Goal: Task Accomplishment & Management: Manage account settings

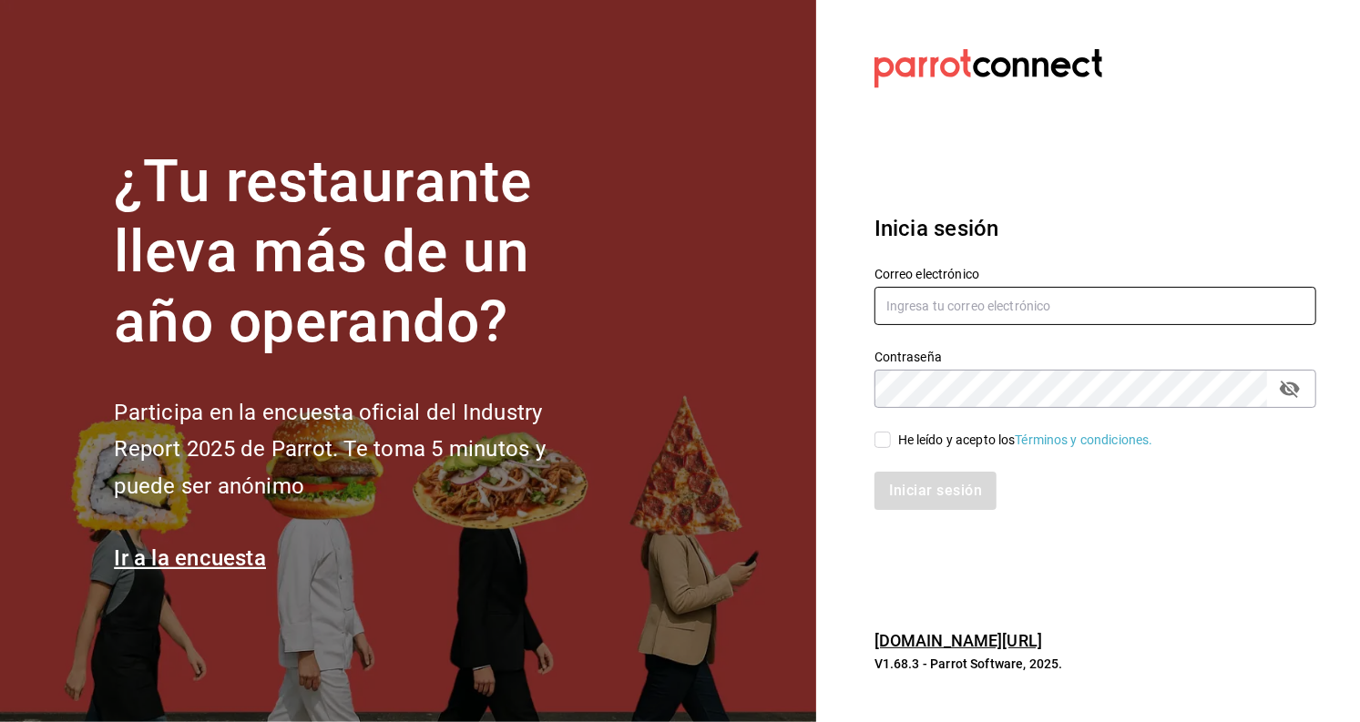
click at [998, 299] on input "text" at bounding box center [1095, 306] width 442 height 38
type input "[EMAIL_ADDRESS][DOMAIN_NAME]"
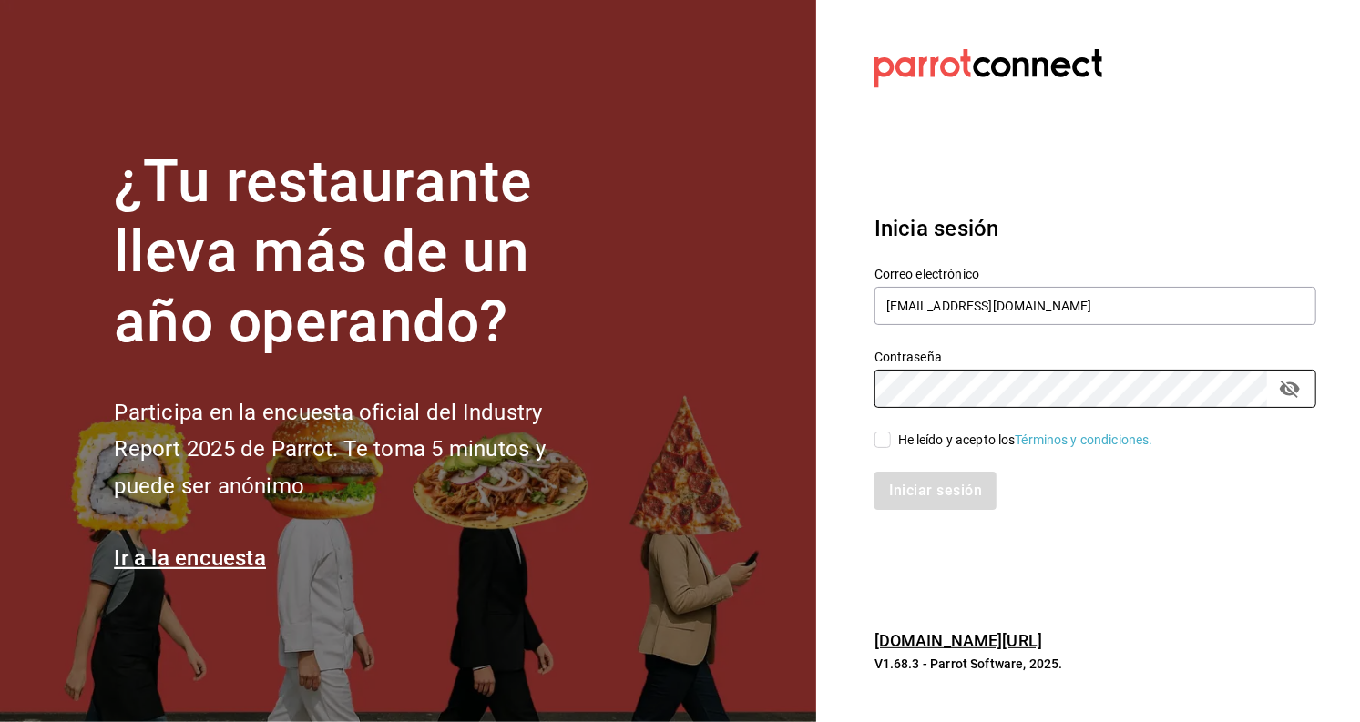
click at [893, 446] on span "He leído y acepto los Términos y condiciones." at bounding box center [1022, 440] width 262 height 19
click at [891, 446] on input "He leído y acepto los Términos y condiciones." at bounding box center [882, 440] width 16 height 16
checkbox input "true"
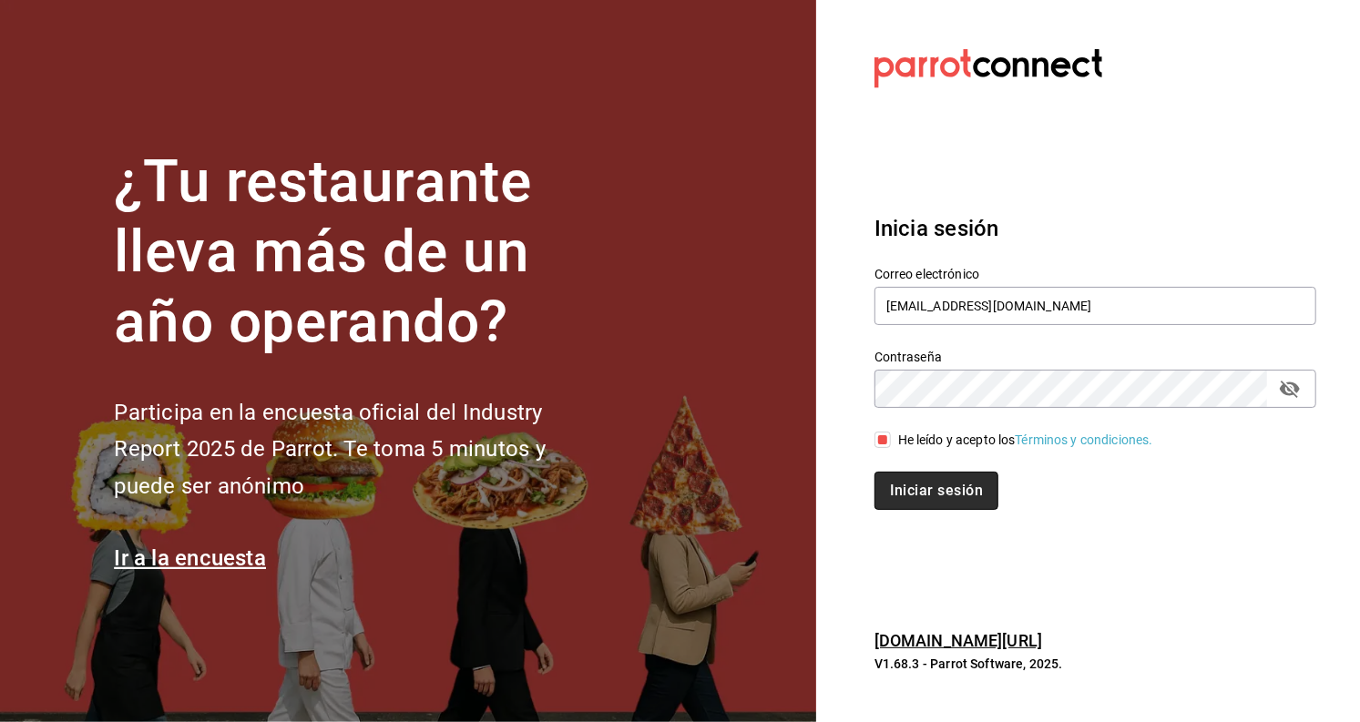
click at [918, 485] on button "Iniciar sesión" at bounding box center [936, 491] width 124 height 38
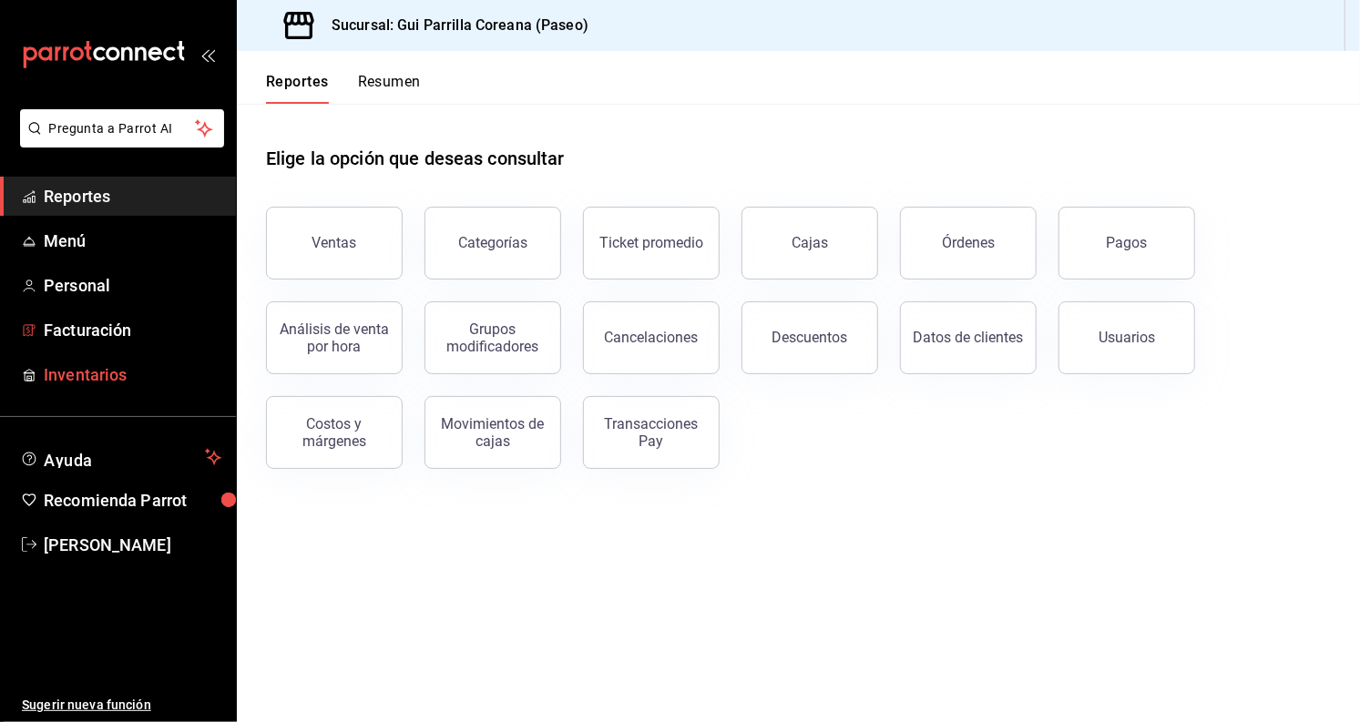
click at [148, 355] on link "Inventarios" at bounding box center [118, 374] width 236 height 39
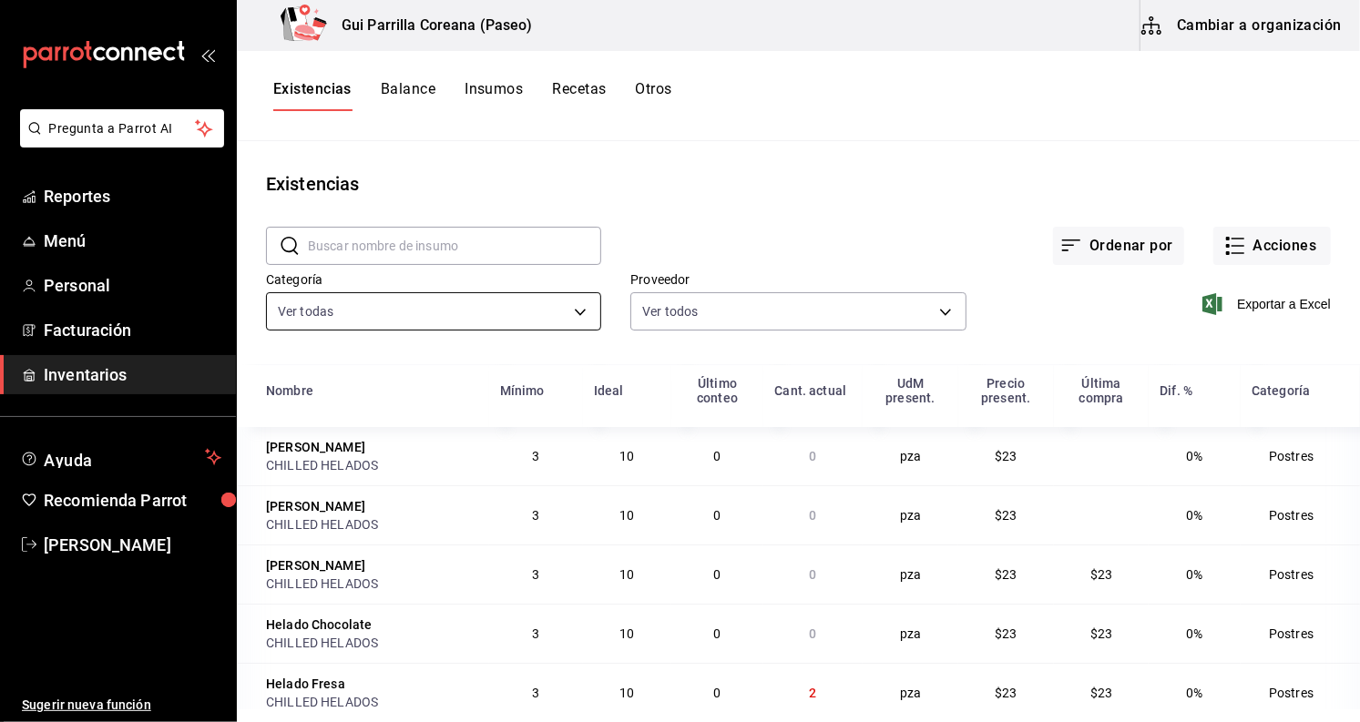
click at [459, 293] on body "Pregunta a Parrot AI Reportes Menú Personal Facturación Inventarios Ayuda Recom…" at bounding box center [680, 354] width 1360 height 709
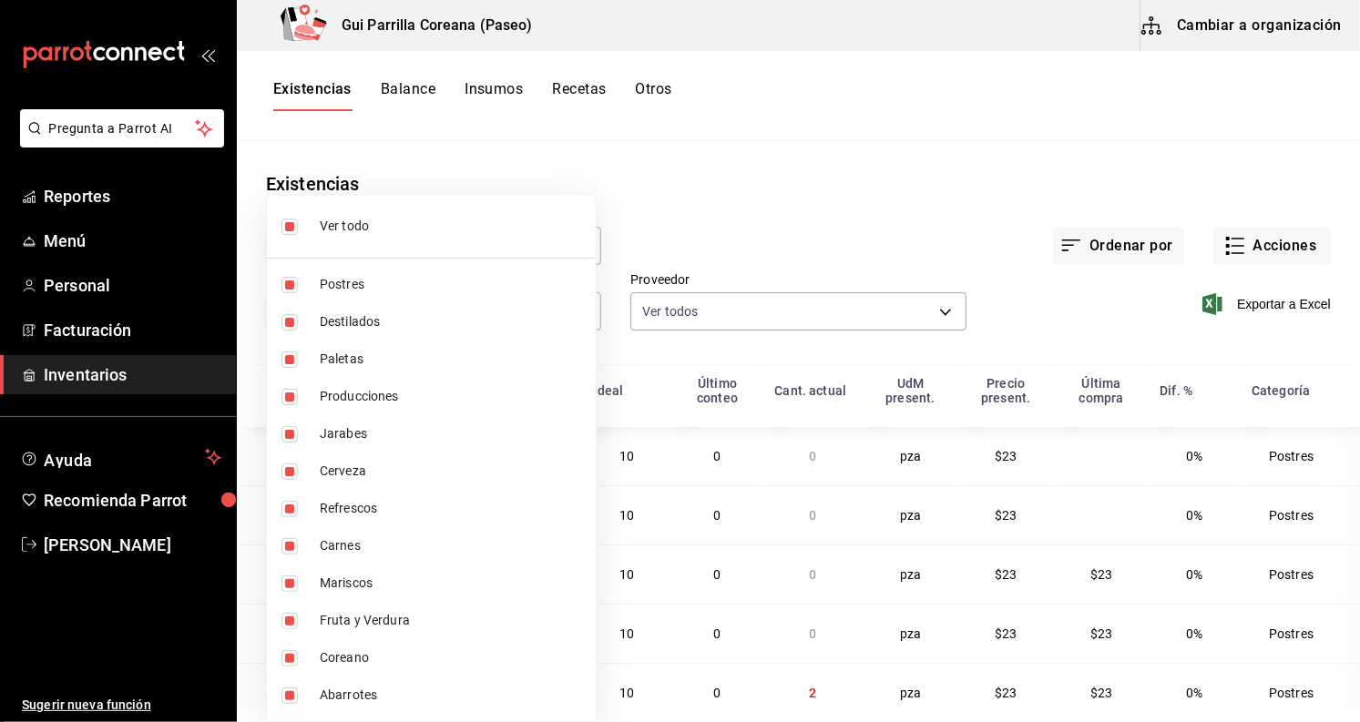
click at [284, 219] on input "checkbox" at bounding box center [289, 227] width 16 height 16
checkbox input "false"
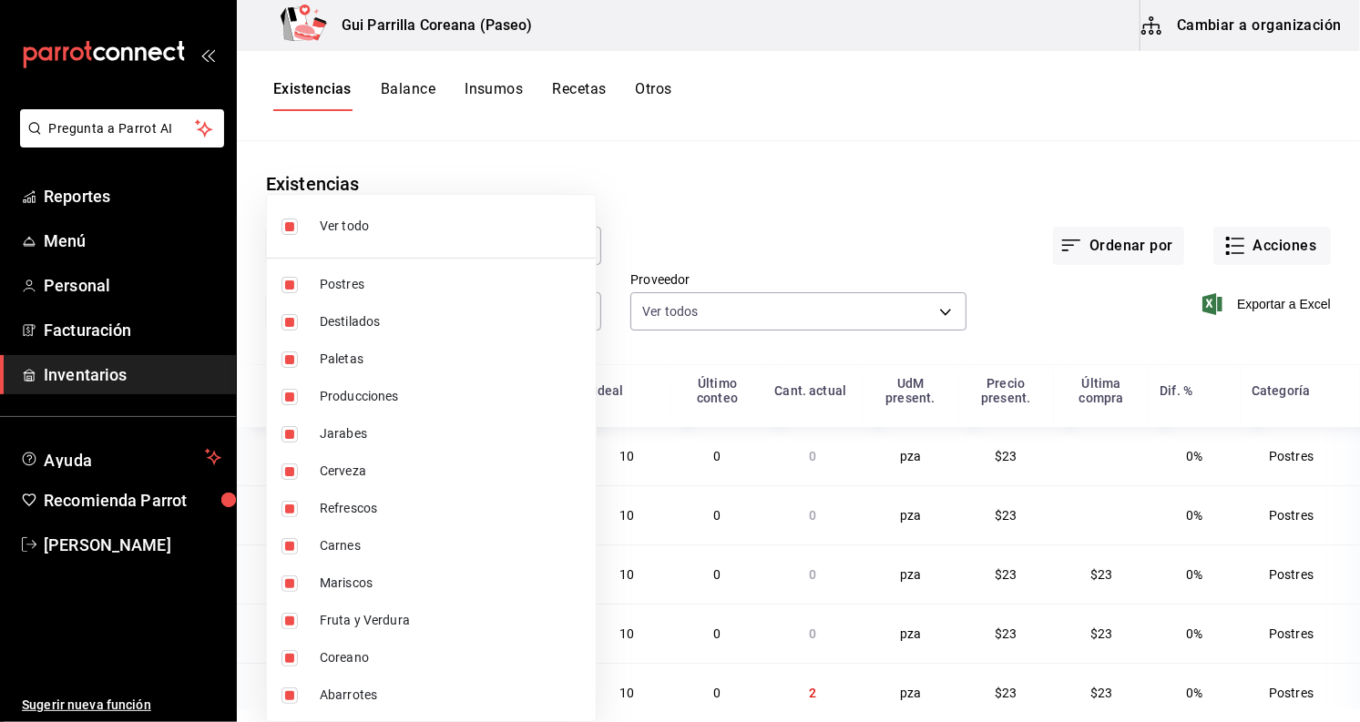
checkbox input "false"
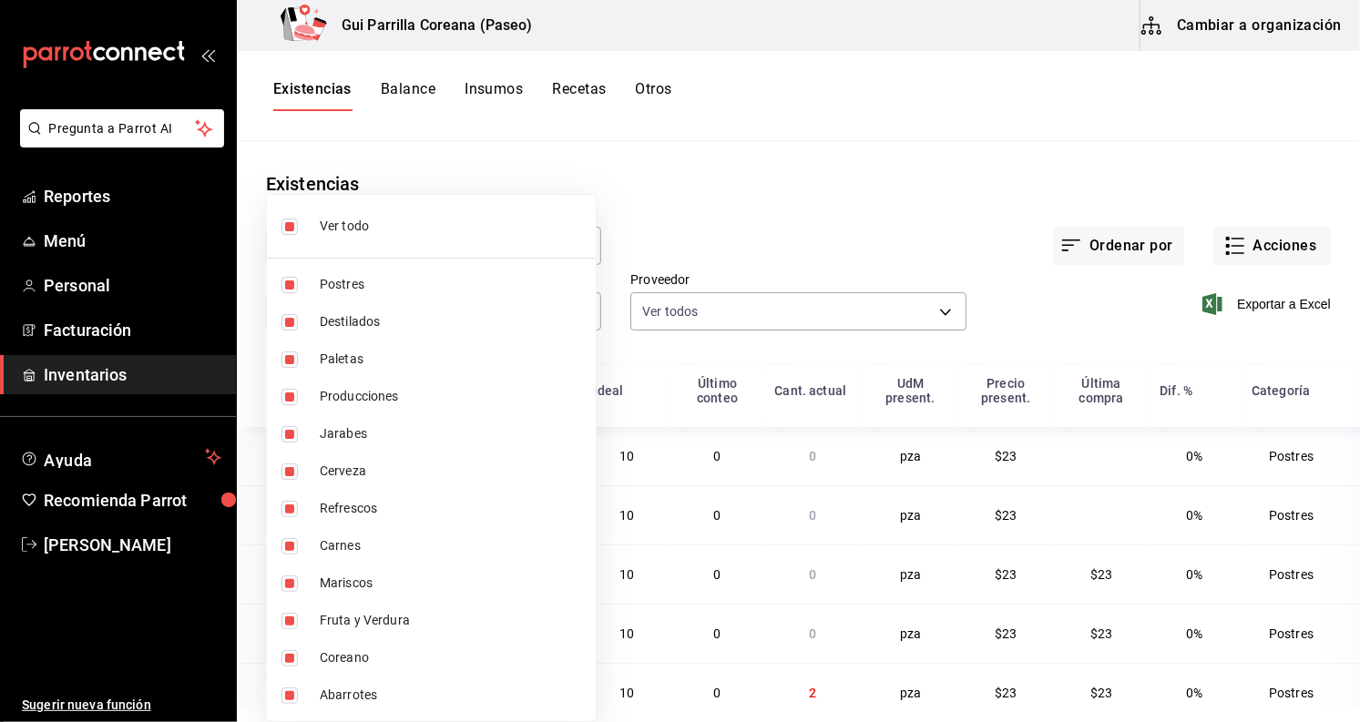
checkbox input "false"
click at [299, 465] on label at bounding box center [293, 472] width 24 height 16
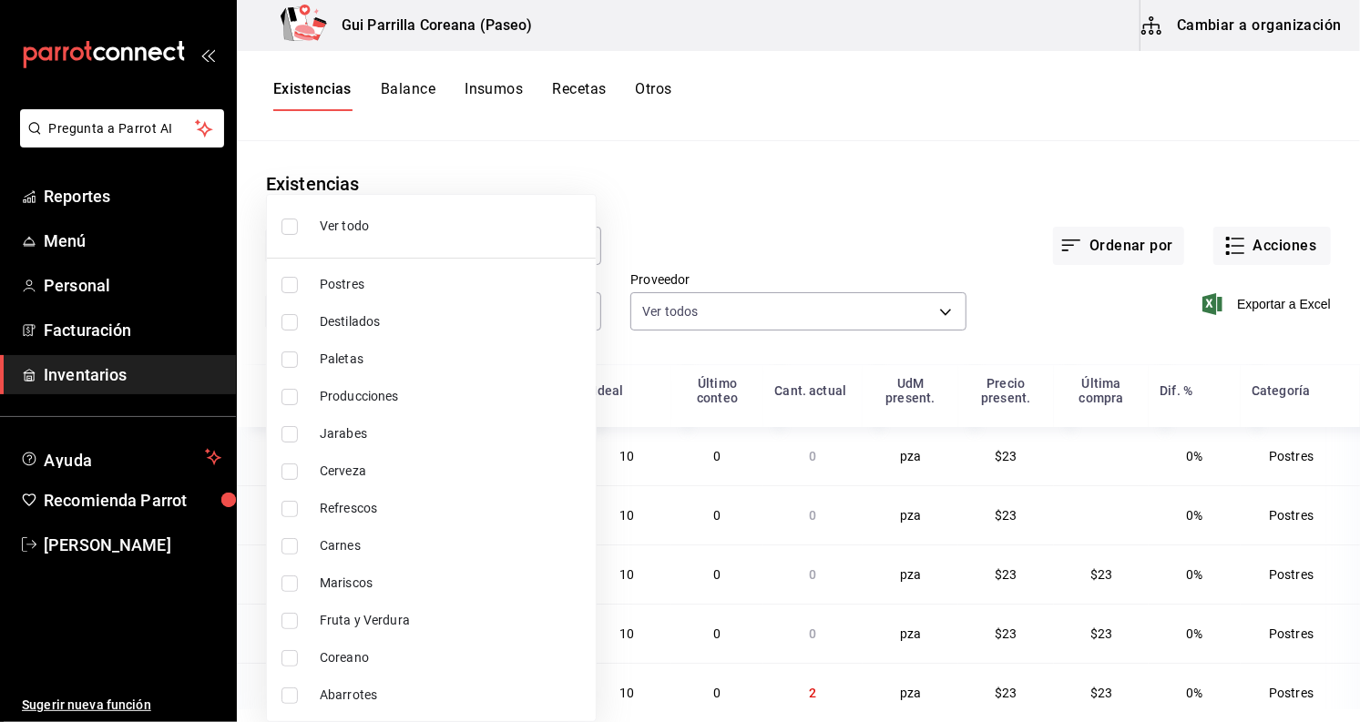
click at [298, 465] on input "checkbox" at bounding box center [289, 472] width 16 height 16
checkbox input "false"
click at [294, 471] on input "checkbox" at bounding box center [289, 472] width 16 height 16
checkbox input "true"
type input "6949ef77-888c-4b9b-85cf-954b61c6a8e5"
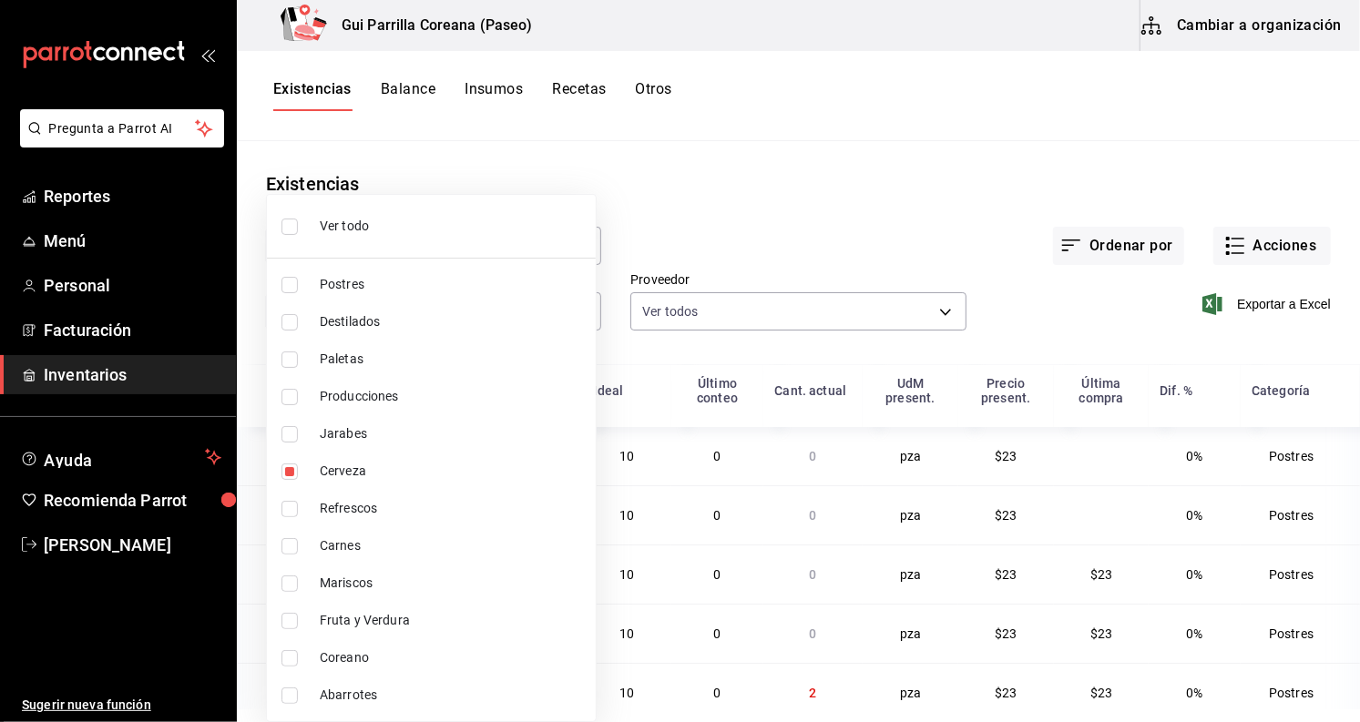
click at [291, 511] on input "checkbox" at bounding box center [289, 509] width 16 height 16
checkbox input "false"
type input "6949ef77-888c-4b9b-85cf-954b61c6a8e5"
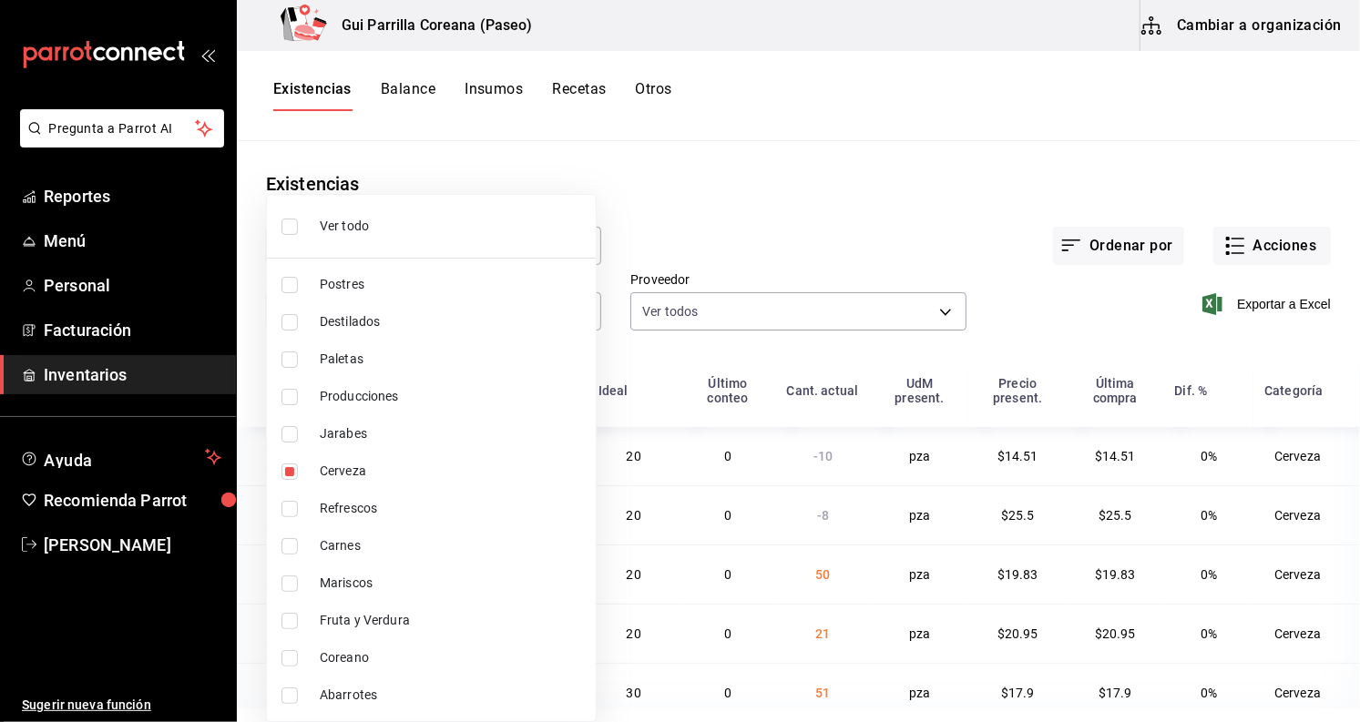
click at [291, 508] on input "checkbox" at bounding box center [289, 509] width 16 height 16
checkbox input "false"
type input "6949ef77-888c-4b9b-85cf-954b61c6a8e5"
click at [289, 505] on input "checkbox" at bounding box center [289, 509] width 16 height 16
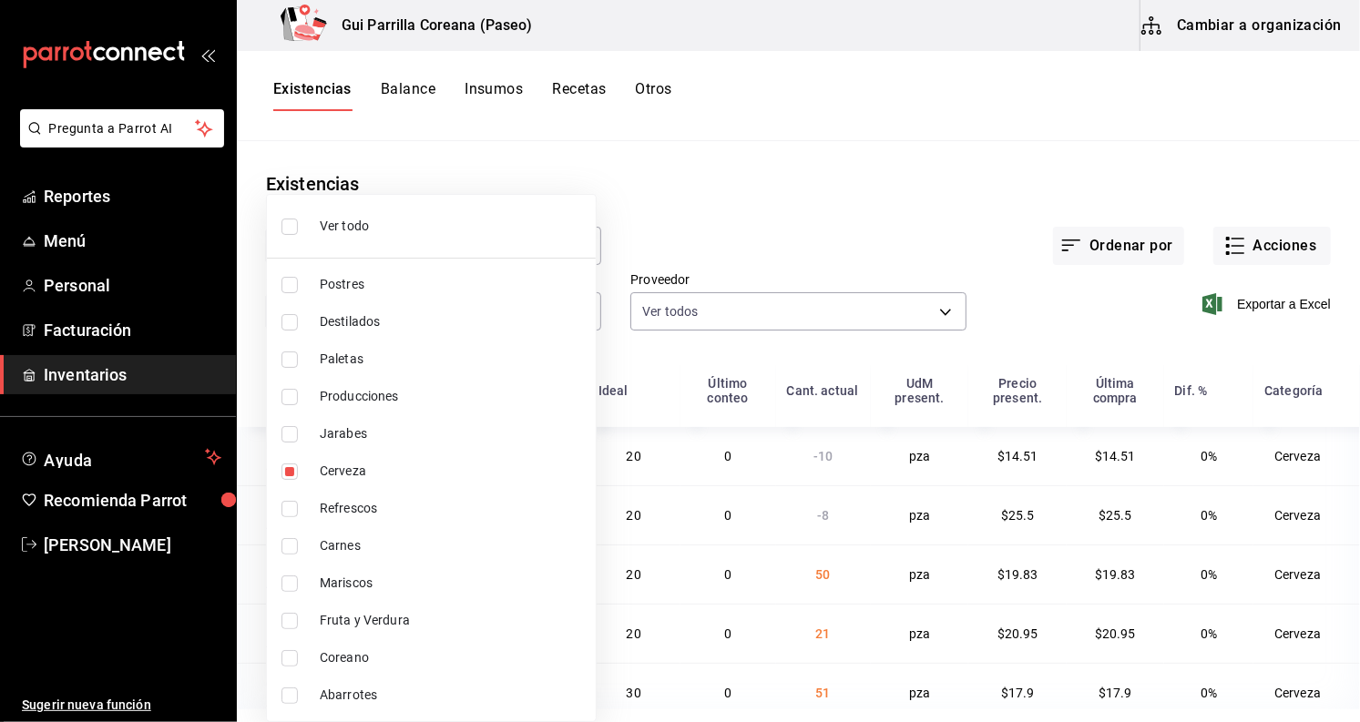
checkbox input "true"
type input "6949ef77-888c-4b9b-85cf-954b61c6a8e5,c55fa8cd-e536-412f-913d-3c1cee9851eb"
click at [291, 653] on input "checkbox" at bounding box center [289, 658] width 16 height 16
checkbox input "true"
type input "6949ef77-888c-4b9b-85cf-954b61c6a8e5,c55fa8cd-e536-412f-913d-3c1cee9851eb,8e39c…"
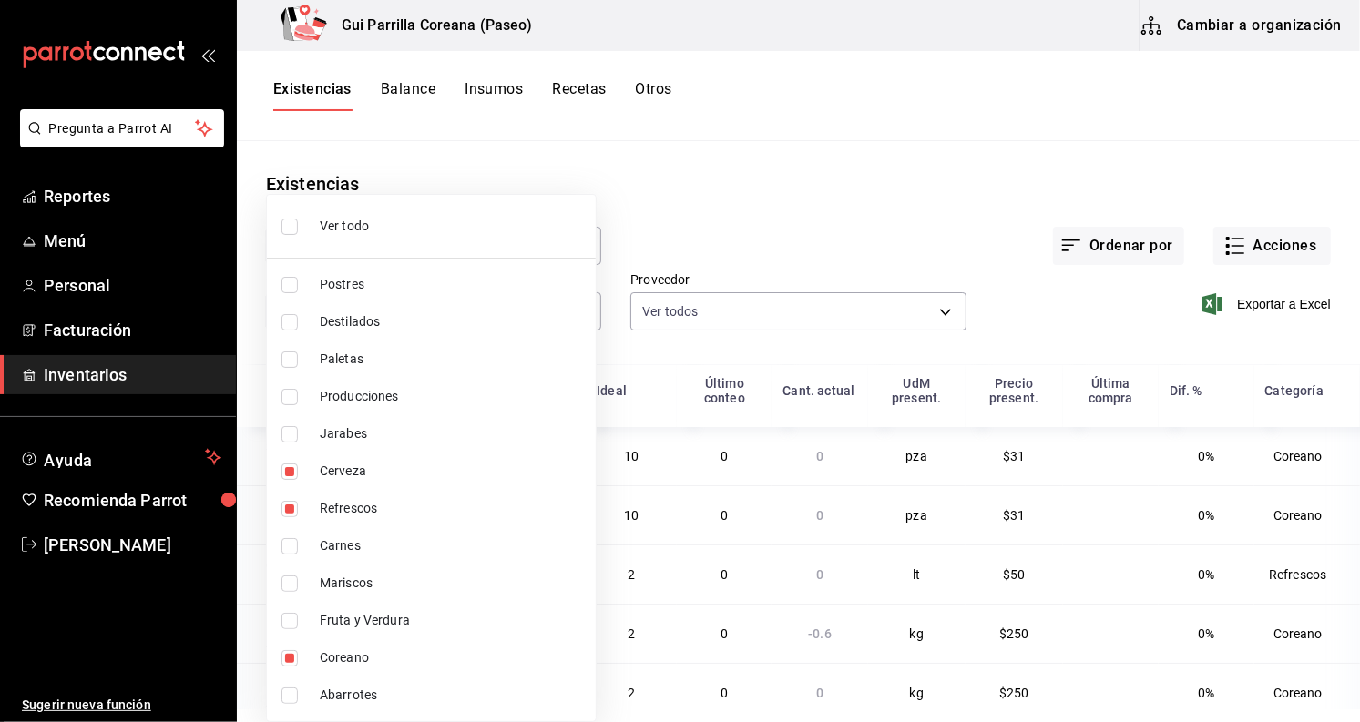
click at [732, 189] on div at bounding box center [680, 361] width 1360 height 722
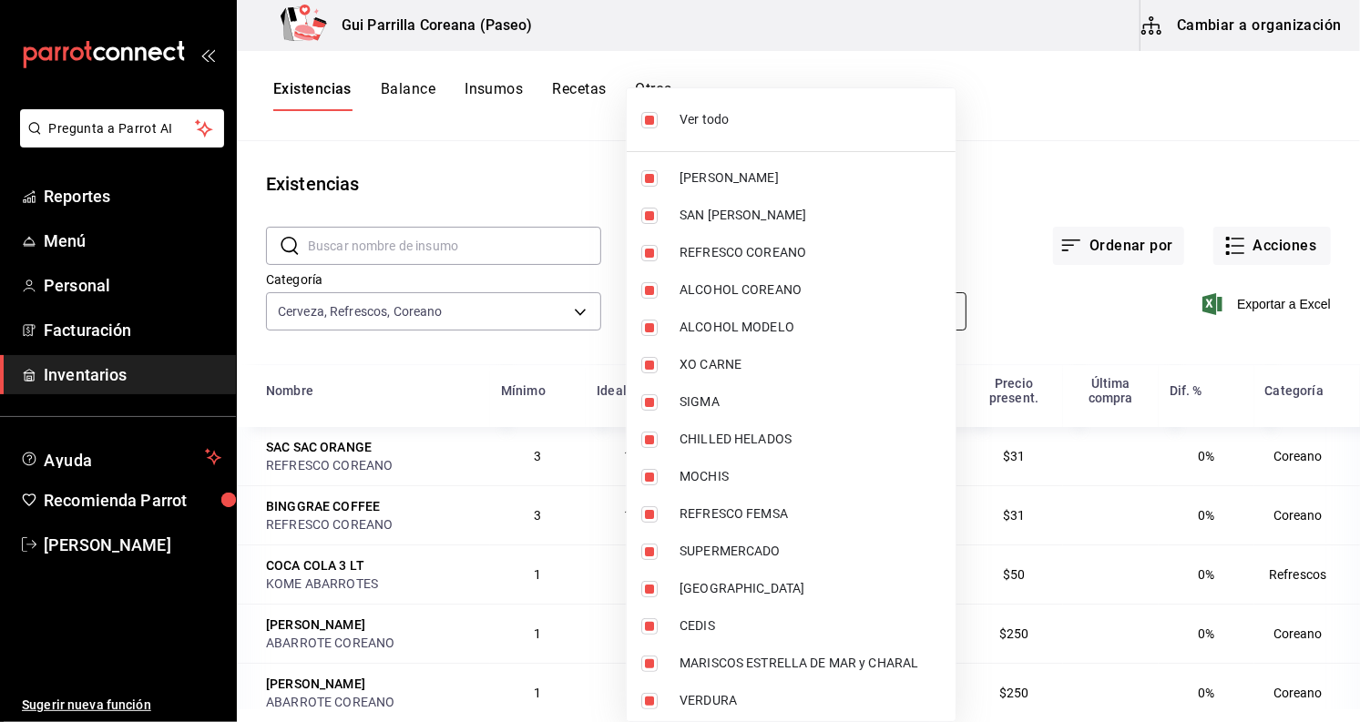
click at [842, 321] on body "Pregunta a Parrot AI Reportes Menú Personal Facturación Inventarios Ayuda Recom…" at bounding box center [680, 354] width 1360 height 709
click at [656, 133] on li "Ver todo" at bounding box center [791, 120] width 329 height 48
checkbox input "false"
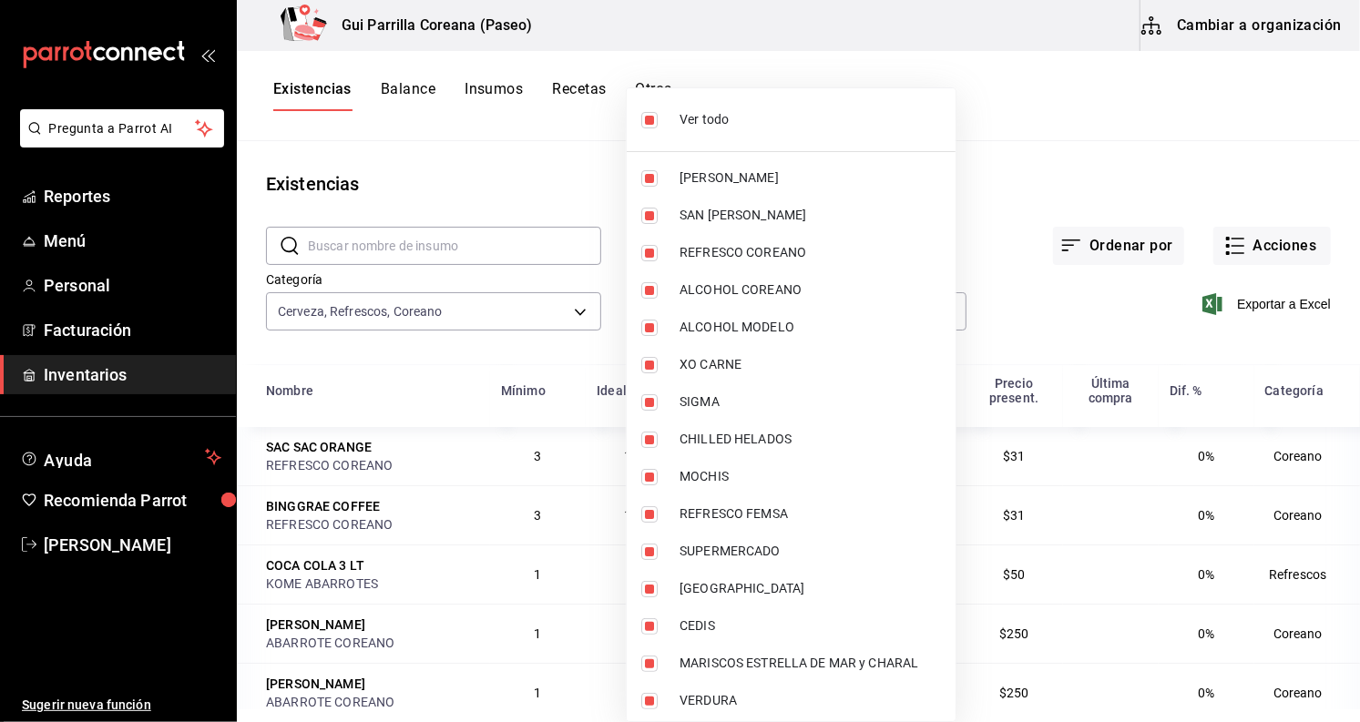
checkbox input "false"
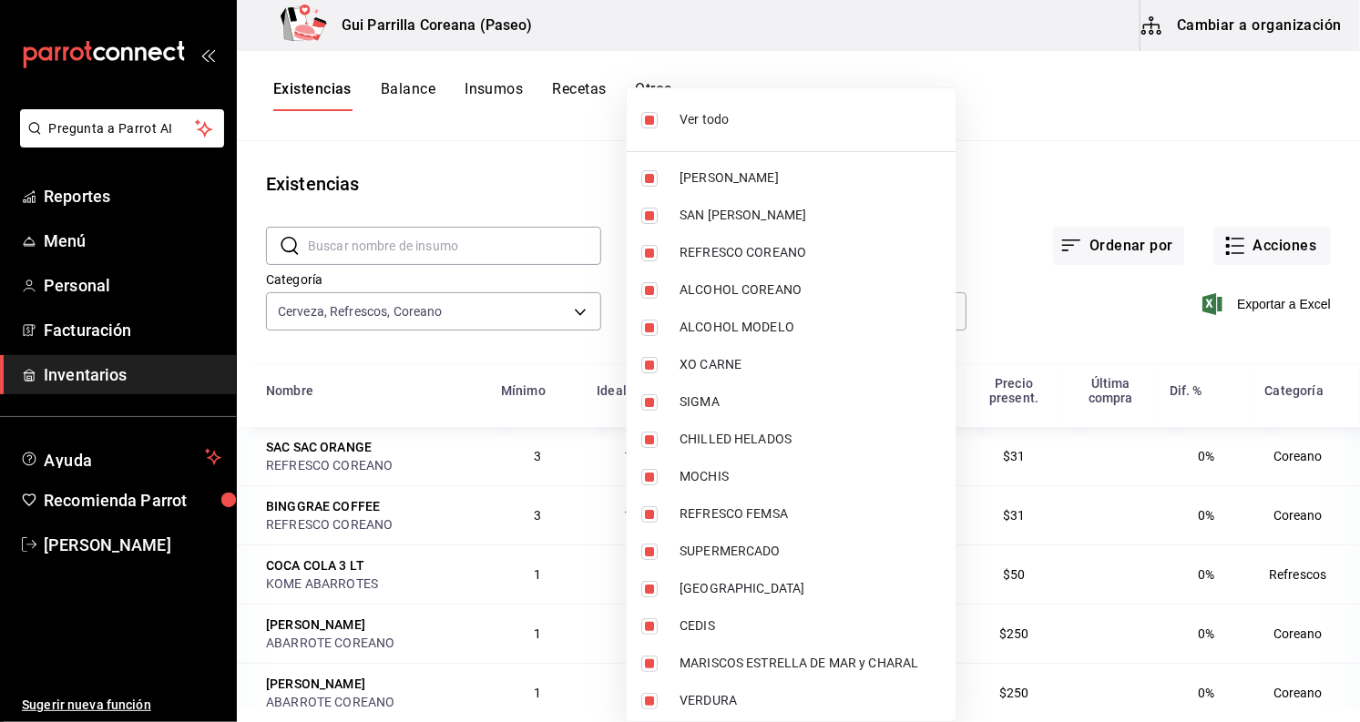
checkbox input "false"
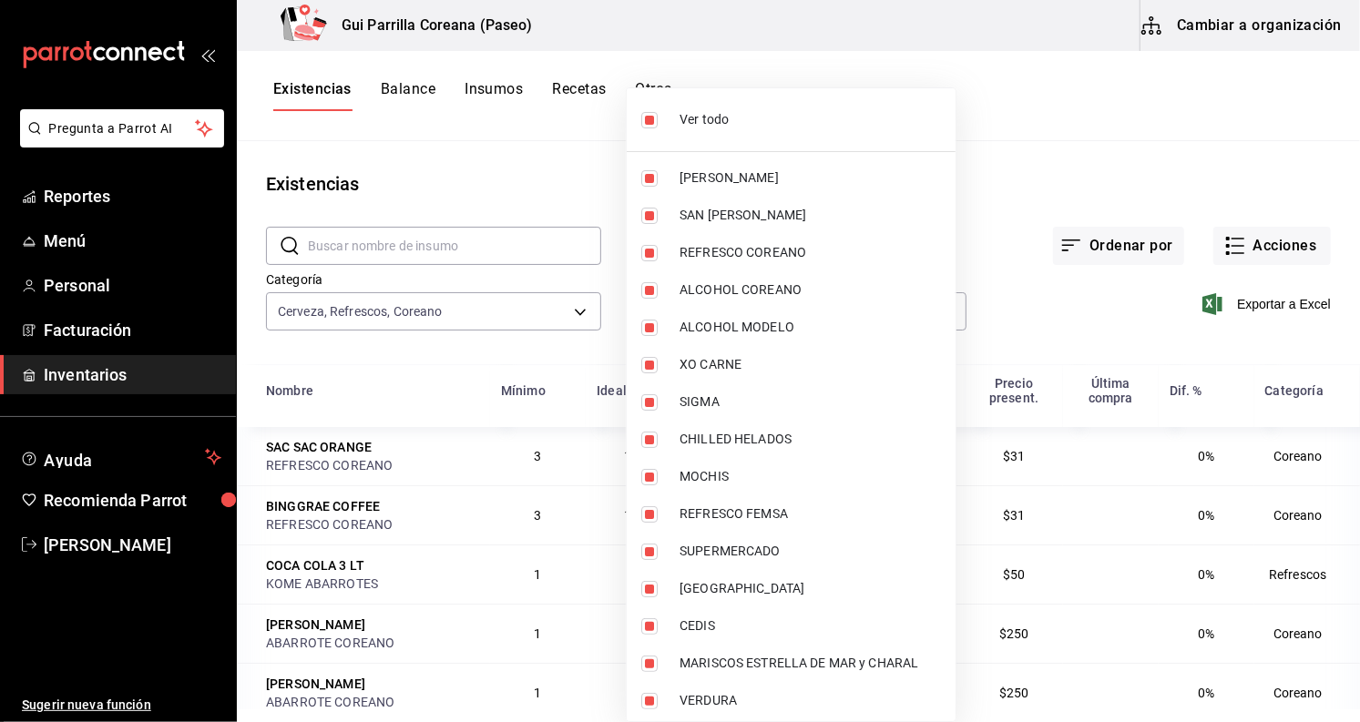
checkbox input "false"
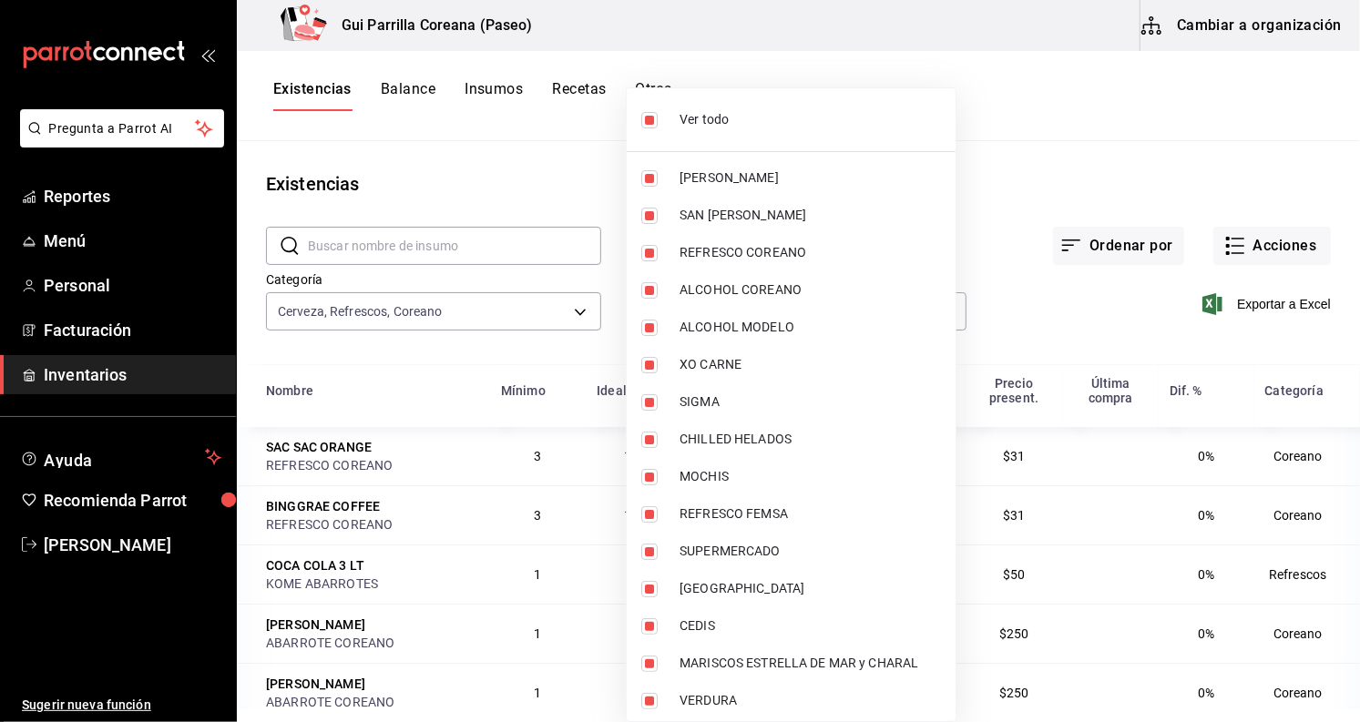
checkbox input "false"
click at [662, 185] on label at bounding box center [653, 178] width 24 height 16
click at [658, 185] on input "checkbox" at bounding box center [649, 178] width 16 height 16
checkbox input "false"
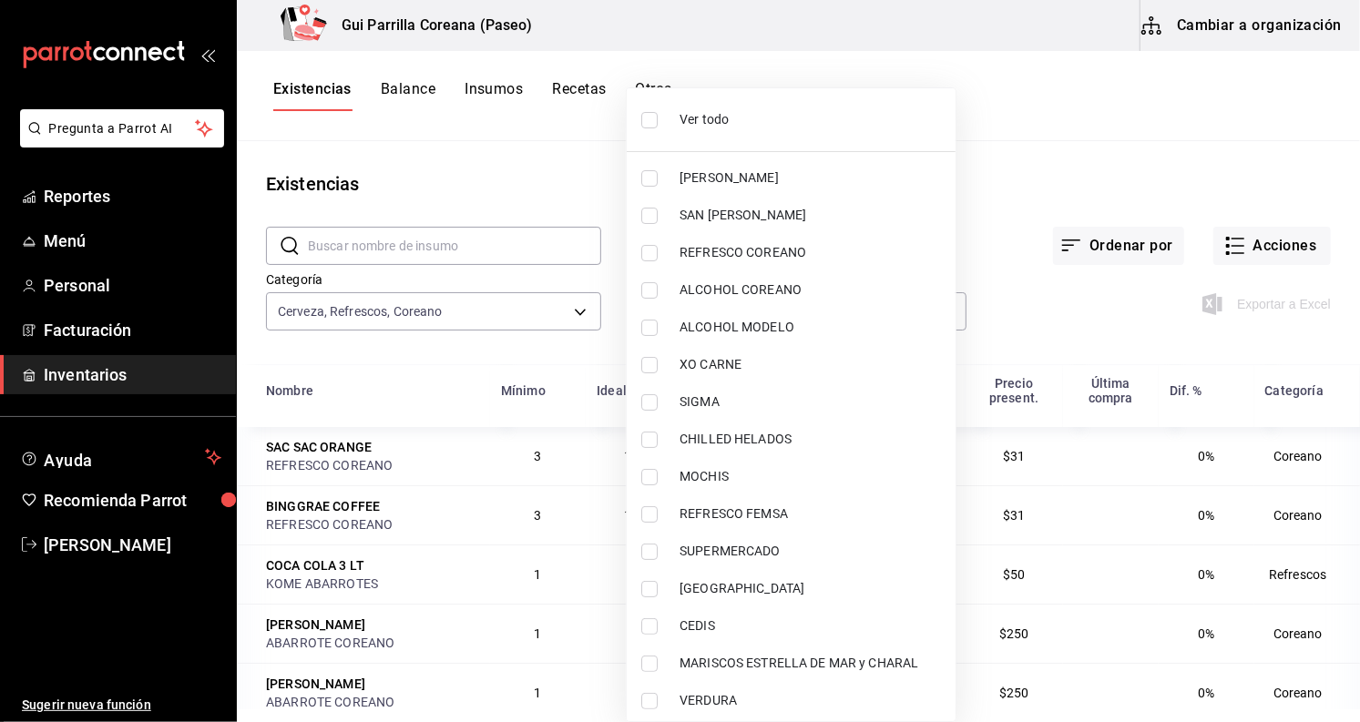
click at [653, 184] on input "checkbox" at bounding box center [649, 178] width 16 height 16
checkbox input "true"
type input "0666e60b-29c3-4b80-ba51-d53d4788f348"
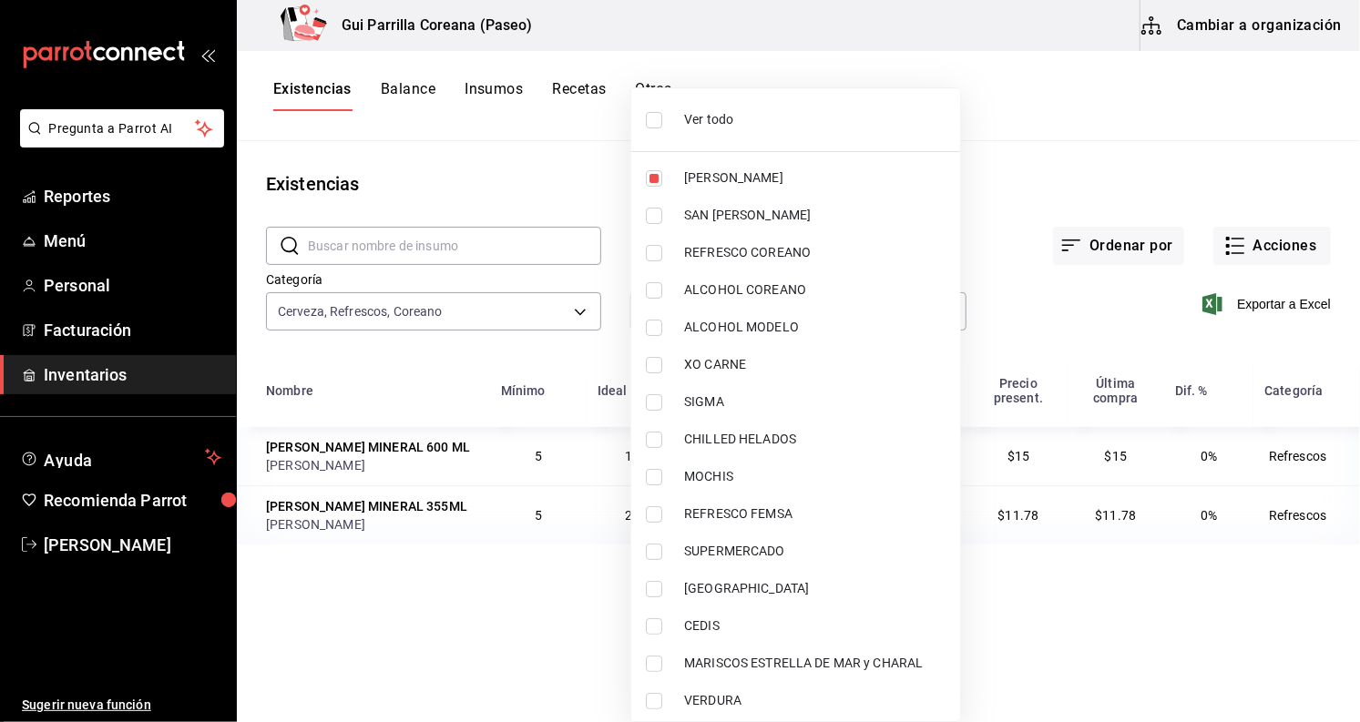
click at [663, 253] on label at bounding box center [658, 253] width 24 height 16
click at [662, 253] on input "checkbox" at bounding box center [654, 253] width 16 height 16
checkbox input "false"
type input "0666e60b-29c3-4b80-ba51-d53d4788f348"
click at [649, 254] on input "checkbox" at bounding box center [654, 253] width 16 height 16
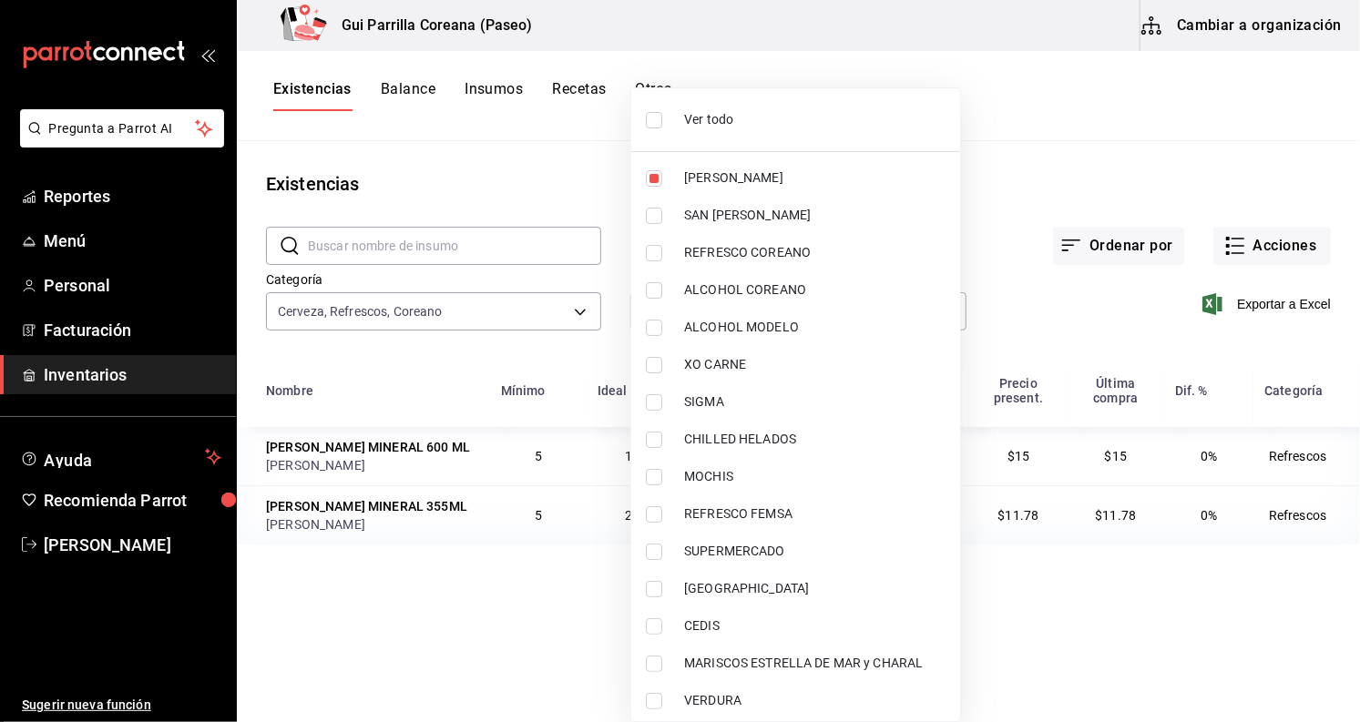
checkbox input "true"
type input "0666e60b-29c3-4b80-ba51-d53d4788f348,d5665645-aa16-4a15-ac38-7f7d05d62664"
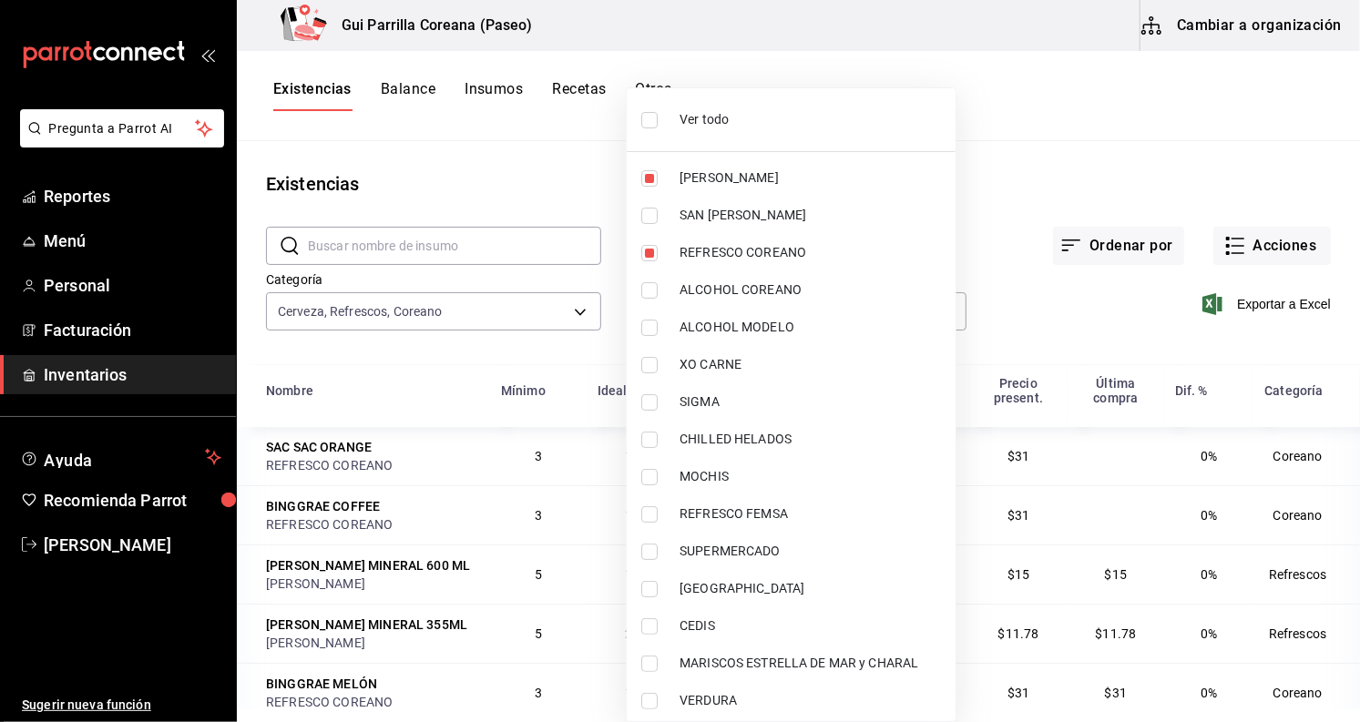
click at [654, 296] on input "checkbox" at bounding box center [649, 290] width 16 height 16
checkbox input "true"
type input "0666e60b-29c3-4b80-ba51-d53d4788f348,d5665645-aa16-4a15-ac38-7f7d05d62664,3599d…"
click at [651, 326] on input "checkbox" at bounding box center [649, 328] width 16 height 16
checkbox input "true"
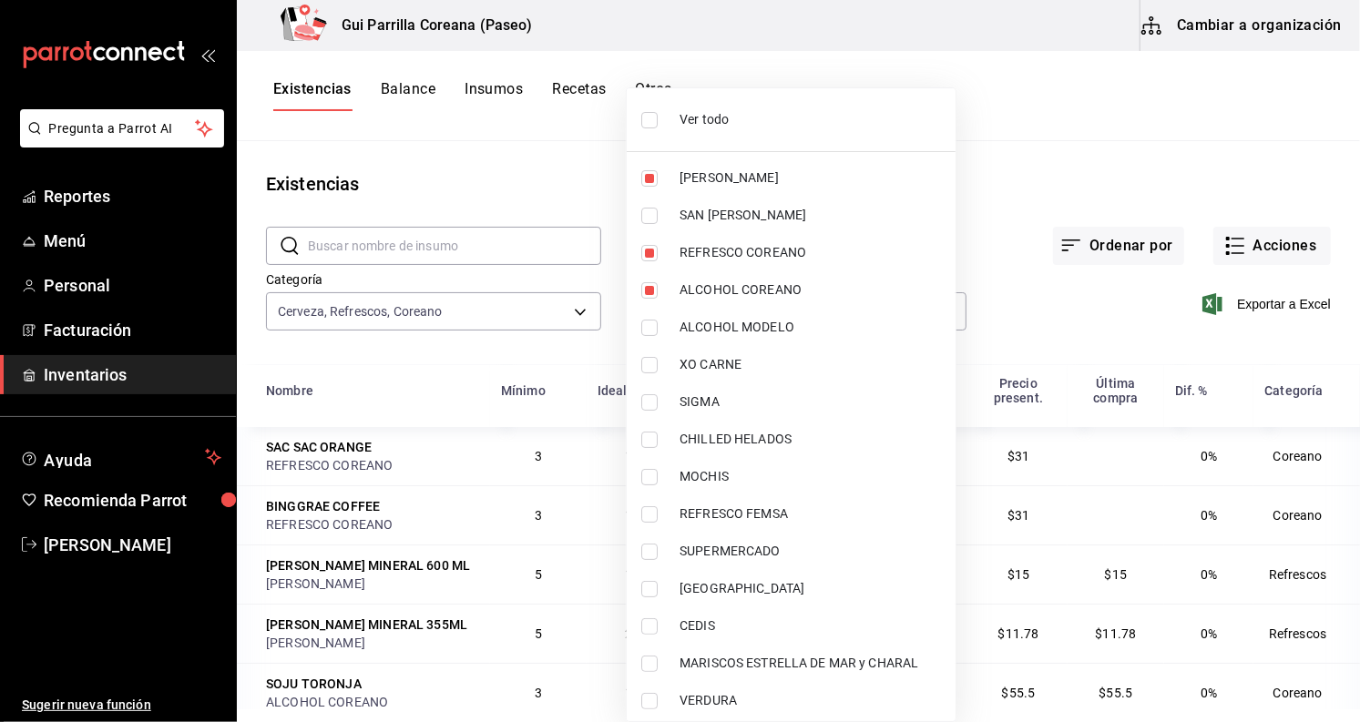
type input "0666e60b-29c3-4b80-ba51-d53d4788f348,d5665645-aa16-4a15-ac38-7f7d05d62664,3599d…"
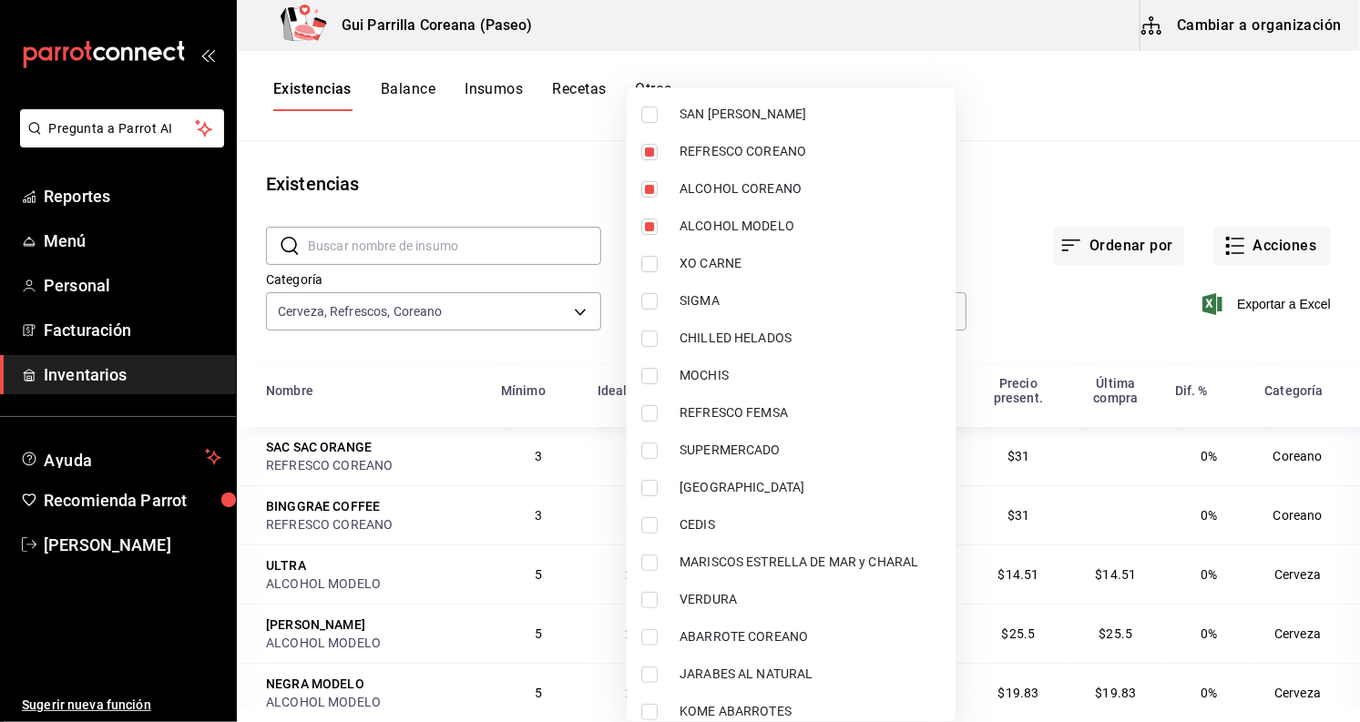
click at [653, 414] on input "checkbox" at bounding box center [649, 413] width 16 height 16
checkbox input "true"
type input "0666e60b-29c3-4b80-ba51-d53d4788f348,d5665645-aa16-4a15-ac38-7f7d05d62664,3599d…"
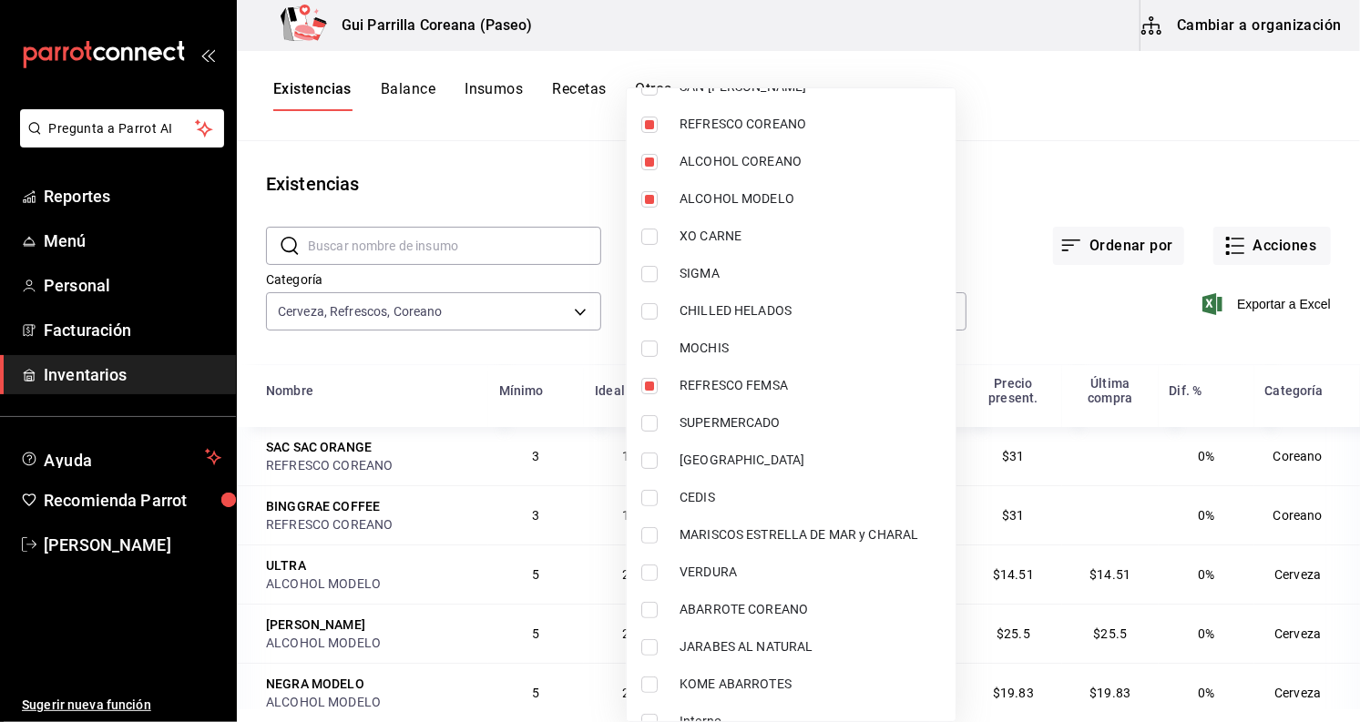
scroll to position [154, 0]
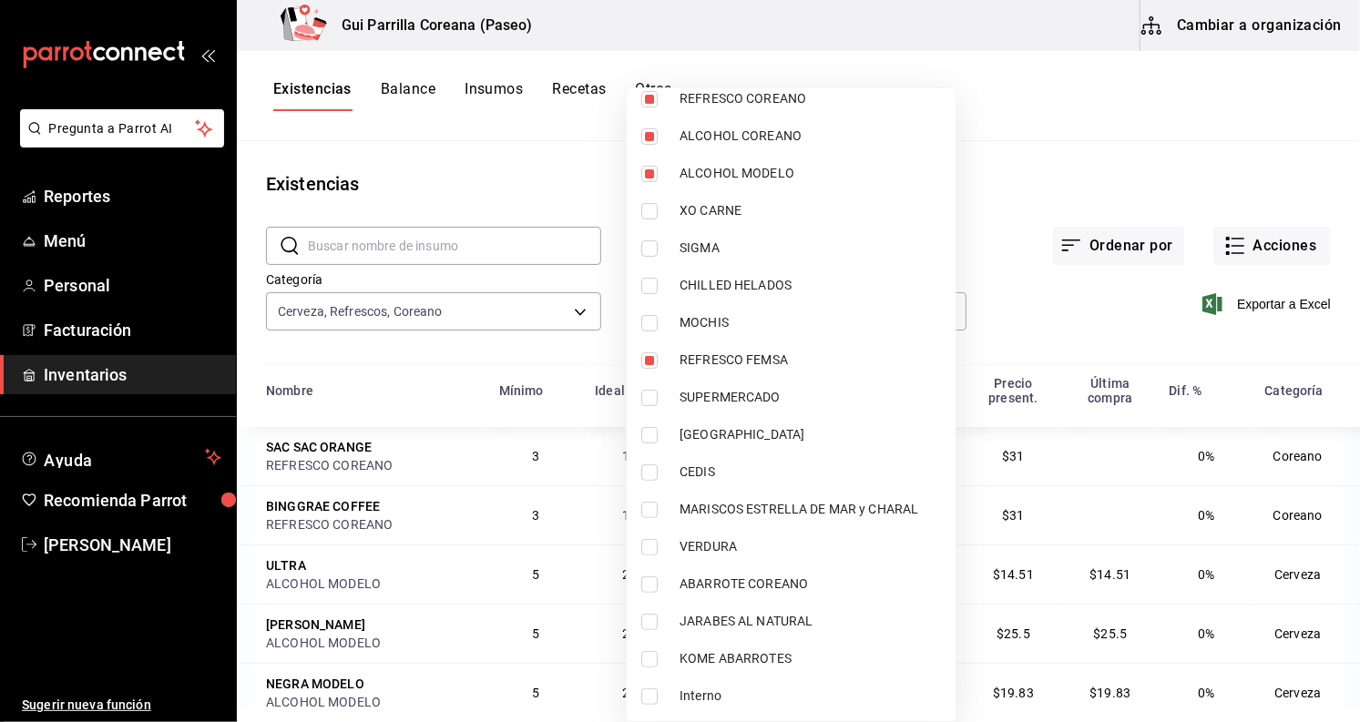
click at [1056, 158] on div at bounding box center [680, 361] width 1360 height 722
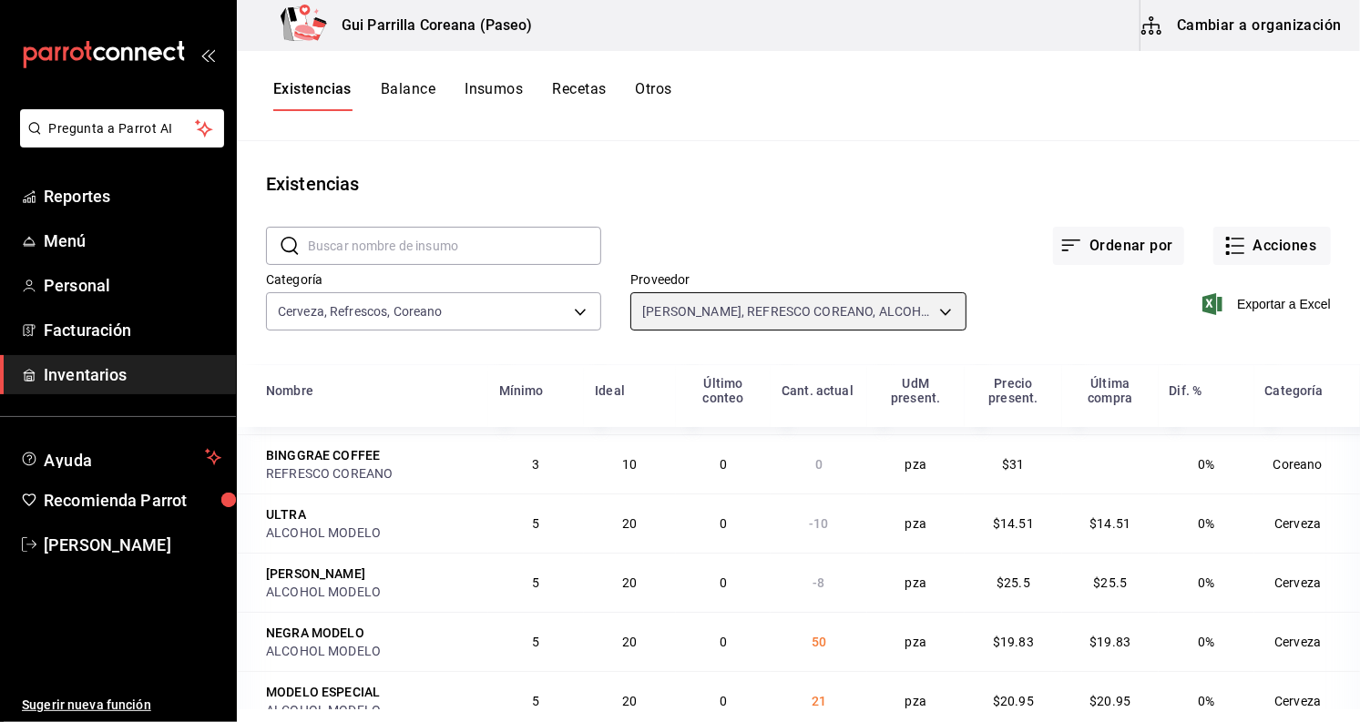
scroll to position [101, 0]
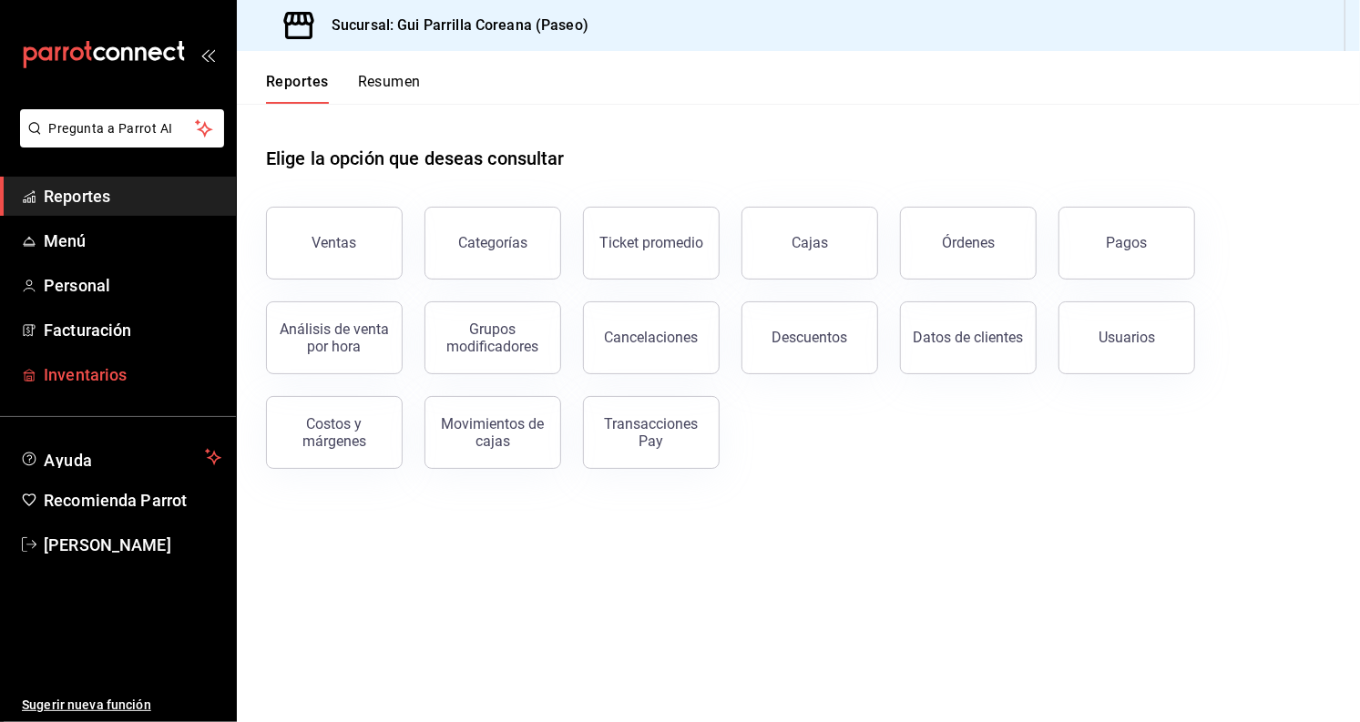
click at [84, 359] on link "Inventarios" at bounding box center [118, 374] width 236 height 39
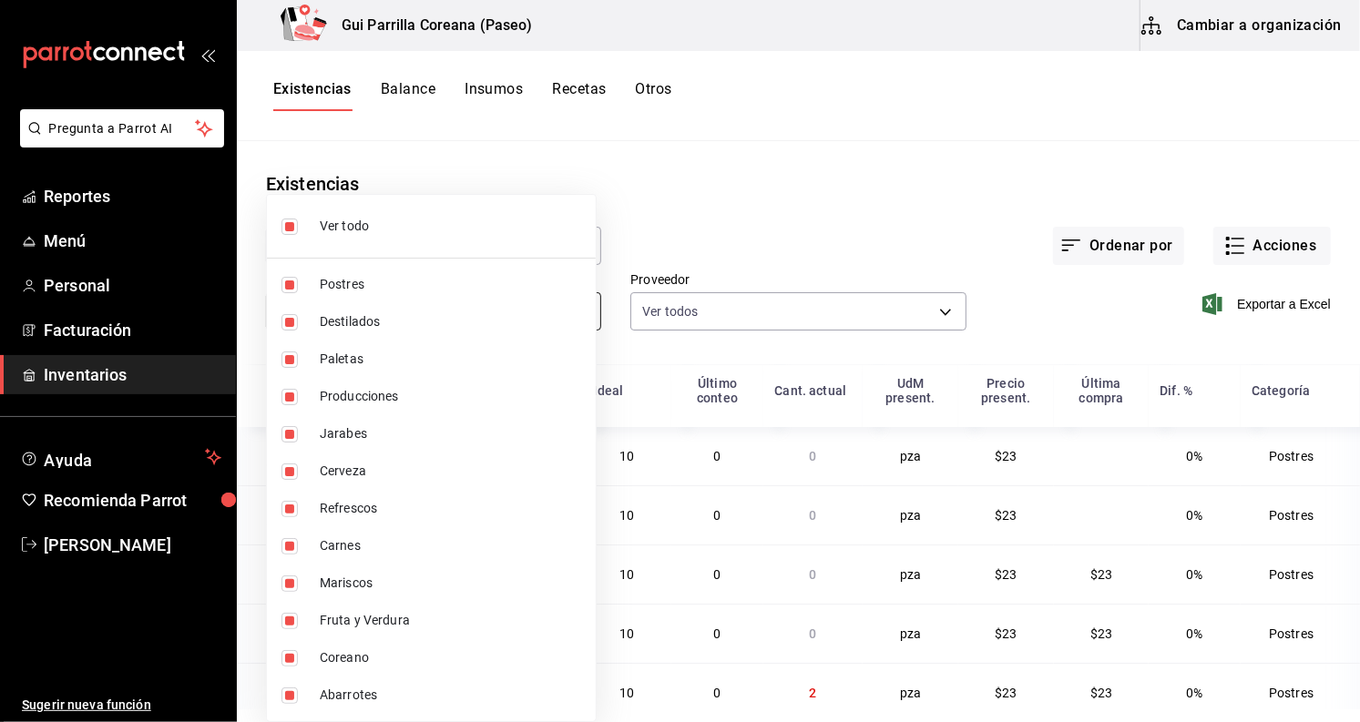
click at [573, 314] on body "Pregunta a Parrot AI Reportes Menú Personal Facturación Inventarios Ayuda Recom…" at bounding box center [680, 354] width 1360 height 709
click at [295, 231] on input "checkbox" at bounding box center [289, 227] width 16 height 16
checkbox input "false"
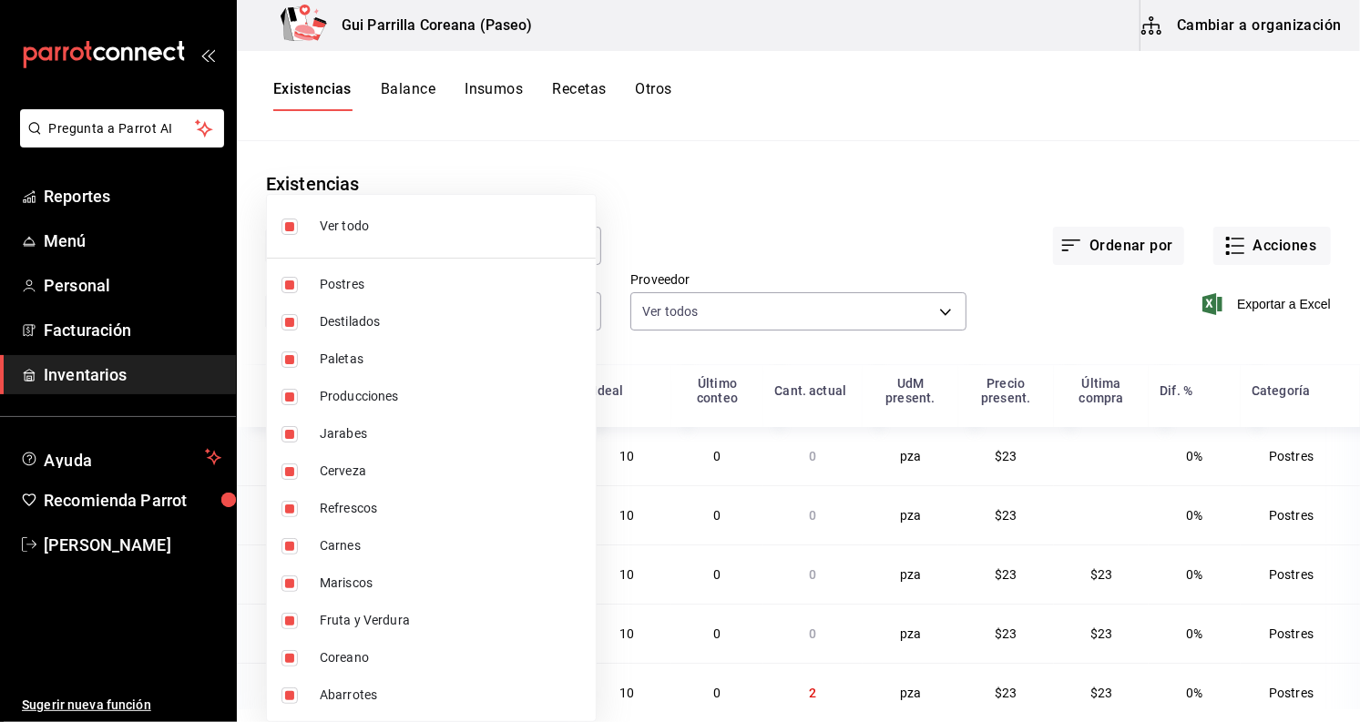
checkbox input "false"
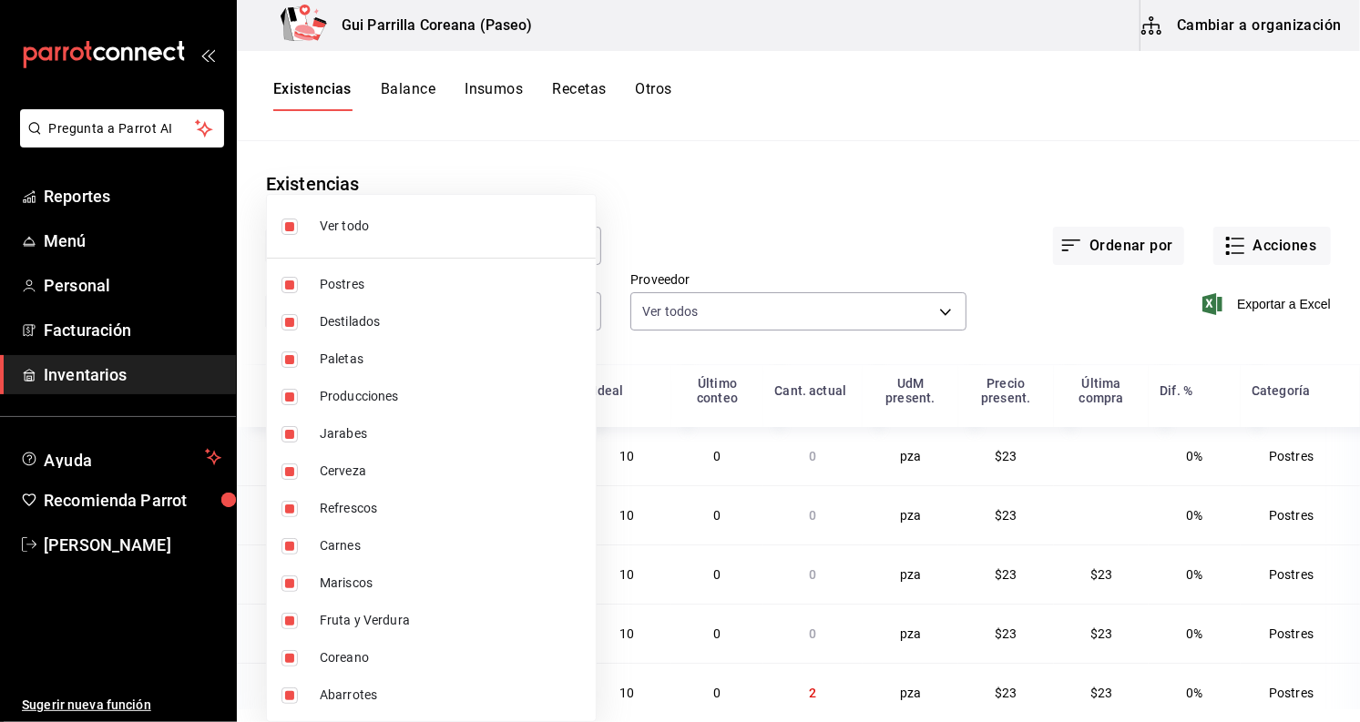
checkbox input "false"
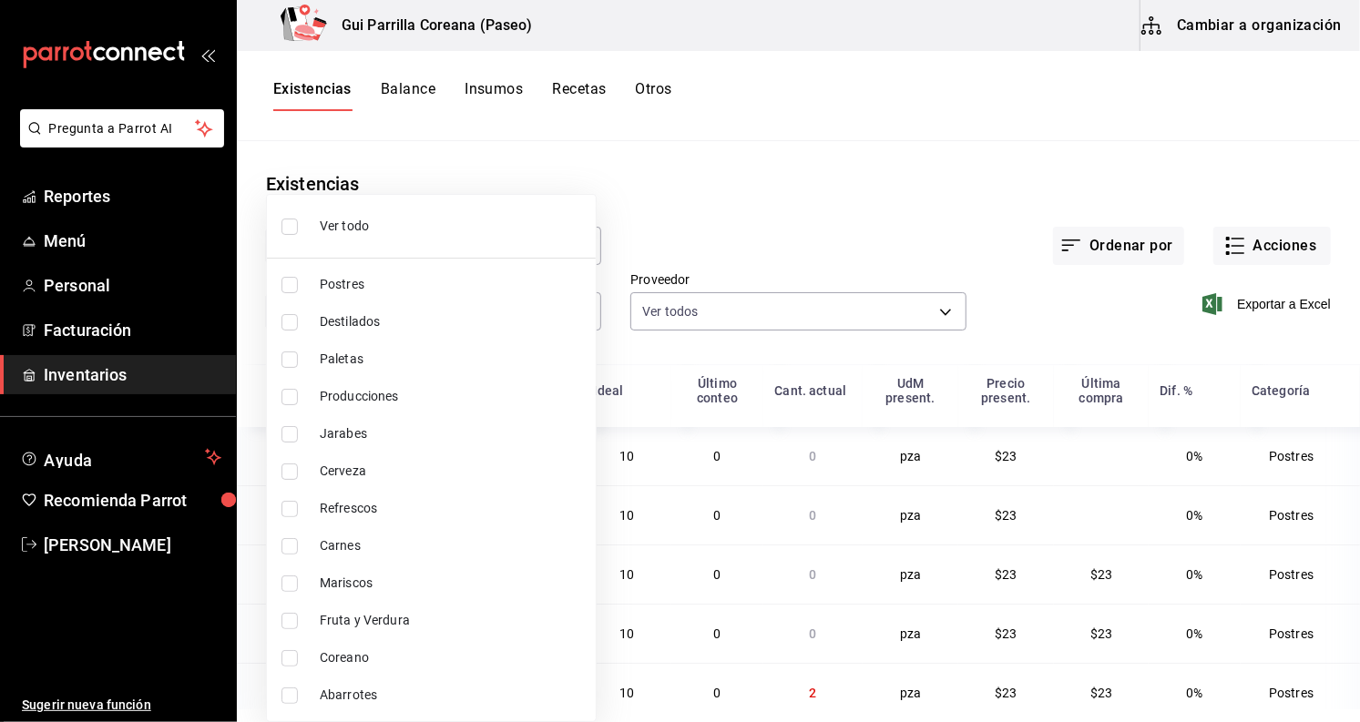
click at [294, 473] on input "checkbox" at bounding box center [289, 472] width 16 height 16
checkbox input "true"
type input "6949ef77-888c-4b9b-85cf-954b61c6a8e5"
click at [292, 505] on input "checkbox" at bounding box center [289, 509] width 16 height 16
checkbox input "true"
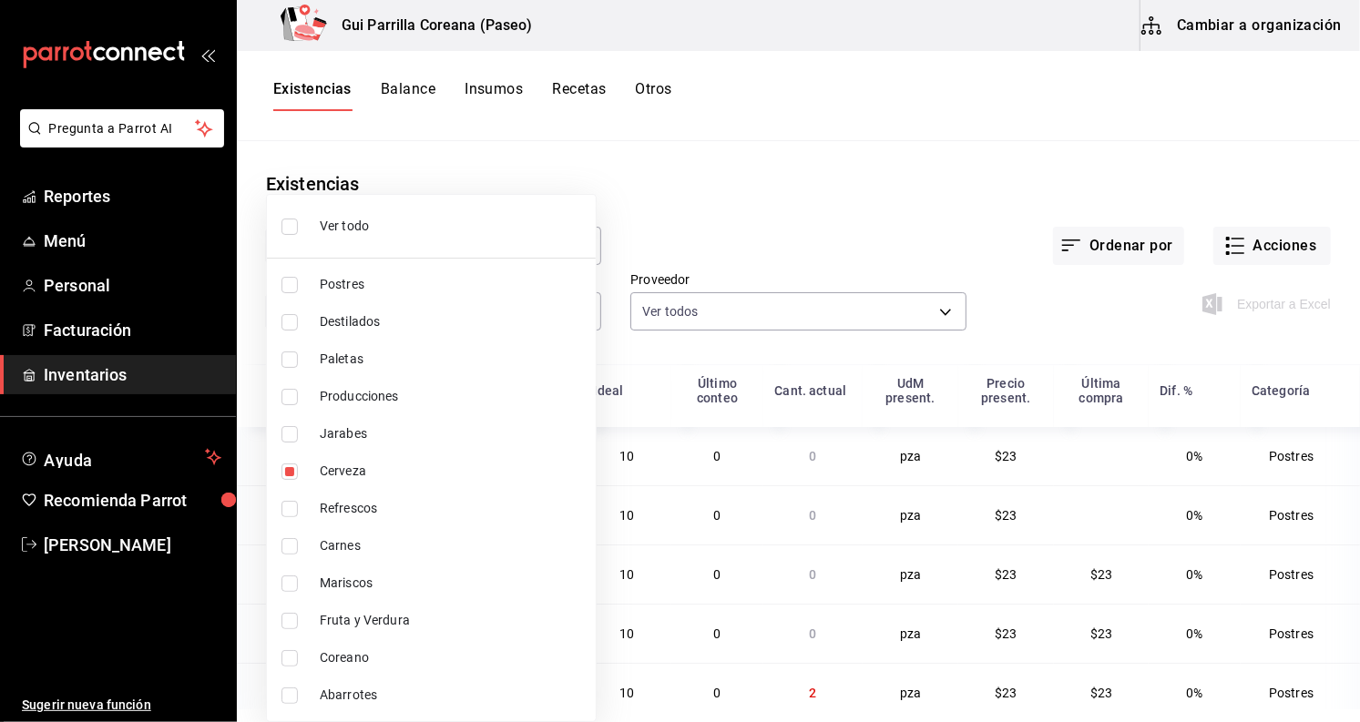
type input "6949ef77-888c-4b9b-85cf-954b61c6a8e5,c55fa8cd-e536-412f-913d-3c1cee9851eb"
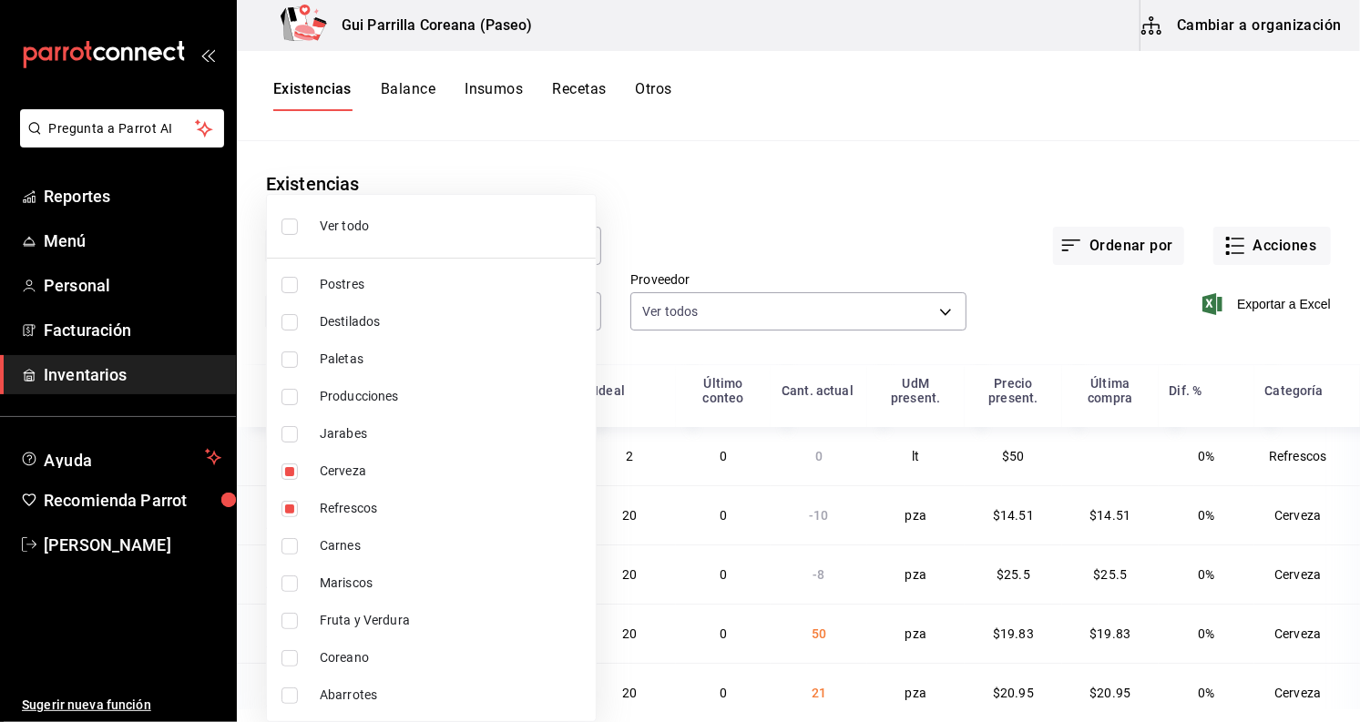
click at [291, 658] on input "checkbox" at bounding box center [289, 658] width 16 height 16
checkbox input "true"
type input "6949ef77-888c-4b9b-85cf-954b61c6a8e5,c55fa8cd-e536-412f-913d-3c1cee9851eb,8e39c…"
click at [770, 322] on div at bounding box center [680, 361] width 1360 height 722
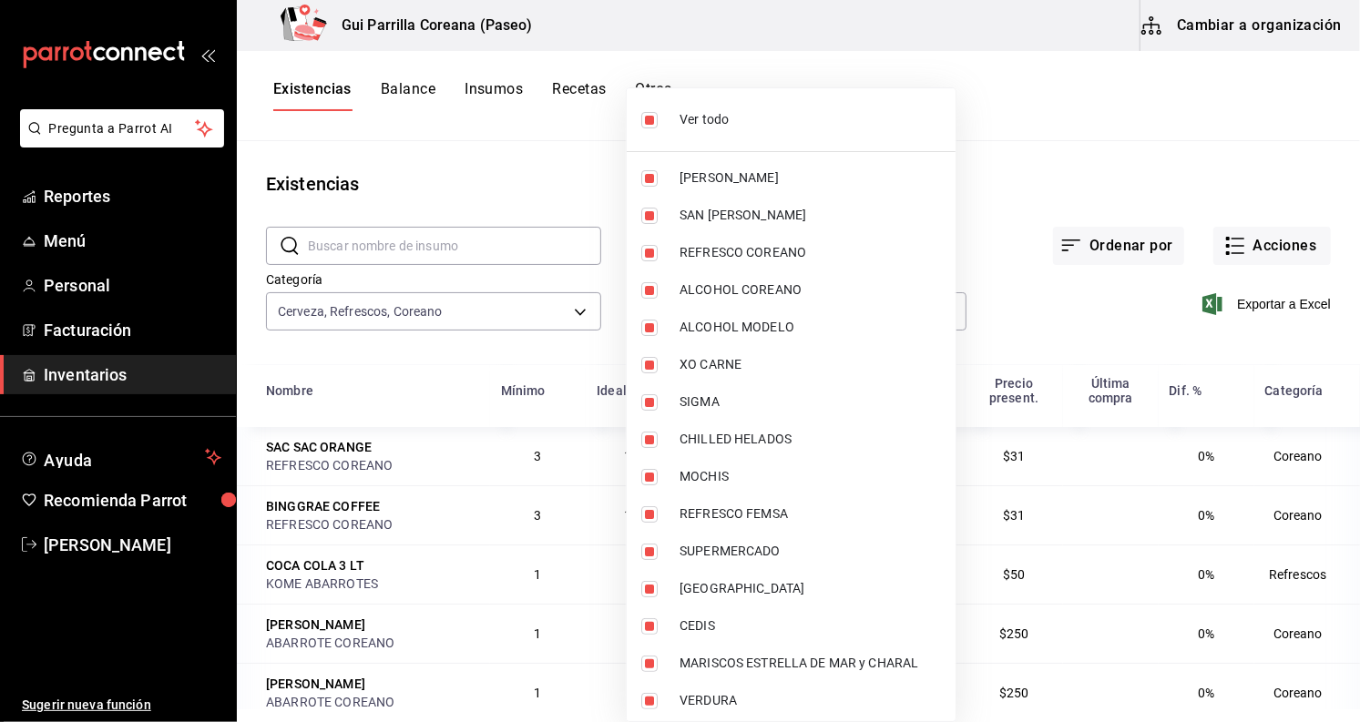
click at [772, 311] on body "Pregunta a Parrot AI Reportes Menú Personal Facturación Inventarios Ayuda Recom…" at bounding box center [680, 354] width 1360 height 709
click at [660, 115] on label at bounding box center [653, 120] width 24 height 16
click at [658, 115] on input "checkbox" at bounding box center [649, 120] width 16 height 16
checkbox input "true"
type input "0666e60b-29c3-4b80-ba51-d53d4788f348,1212a5c2-a1f6-406e-bc04-cb76a3bda432,d5665…"
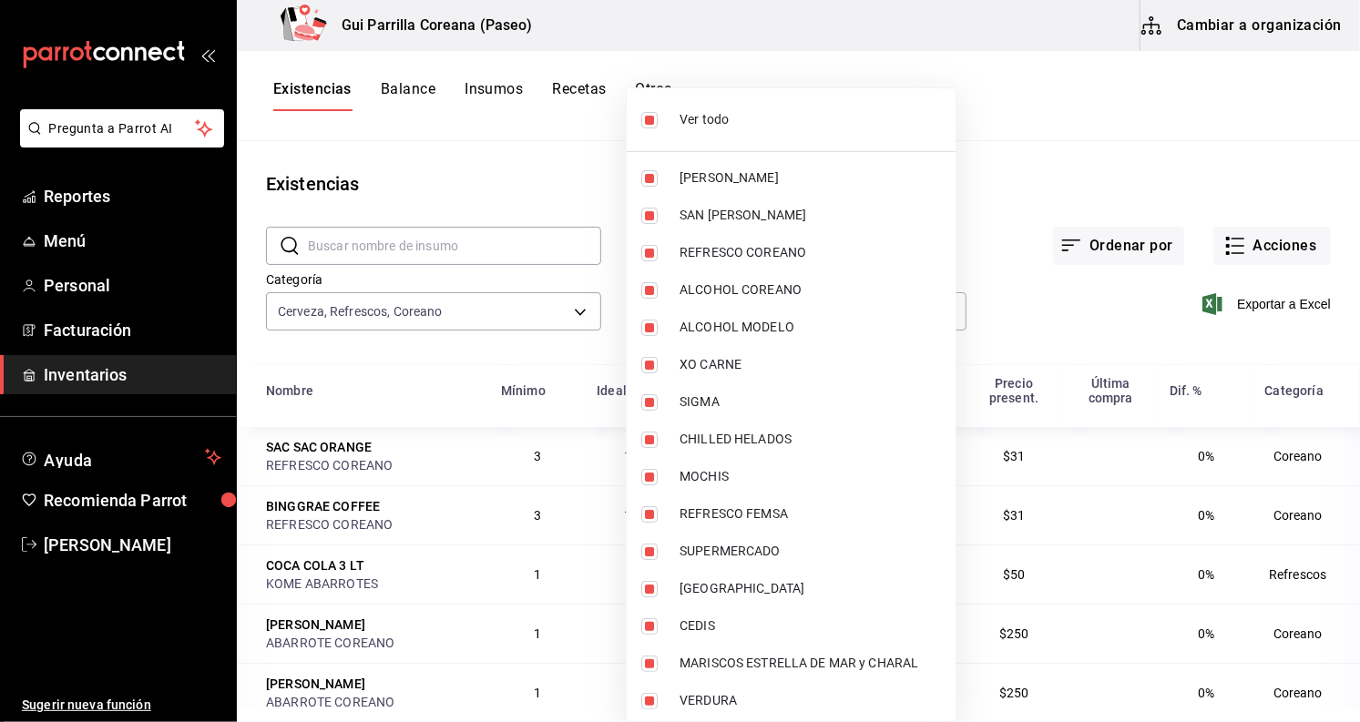
checkbox input "true"
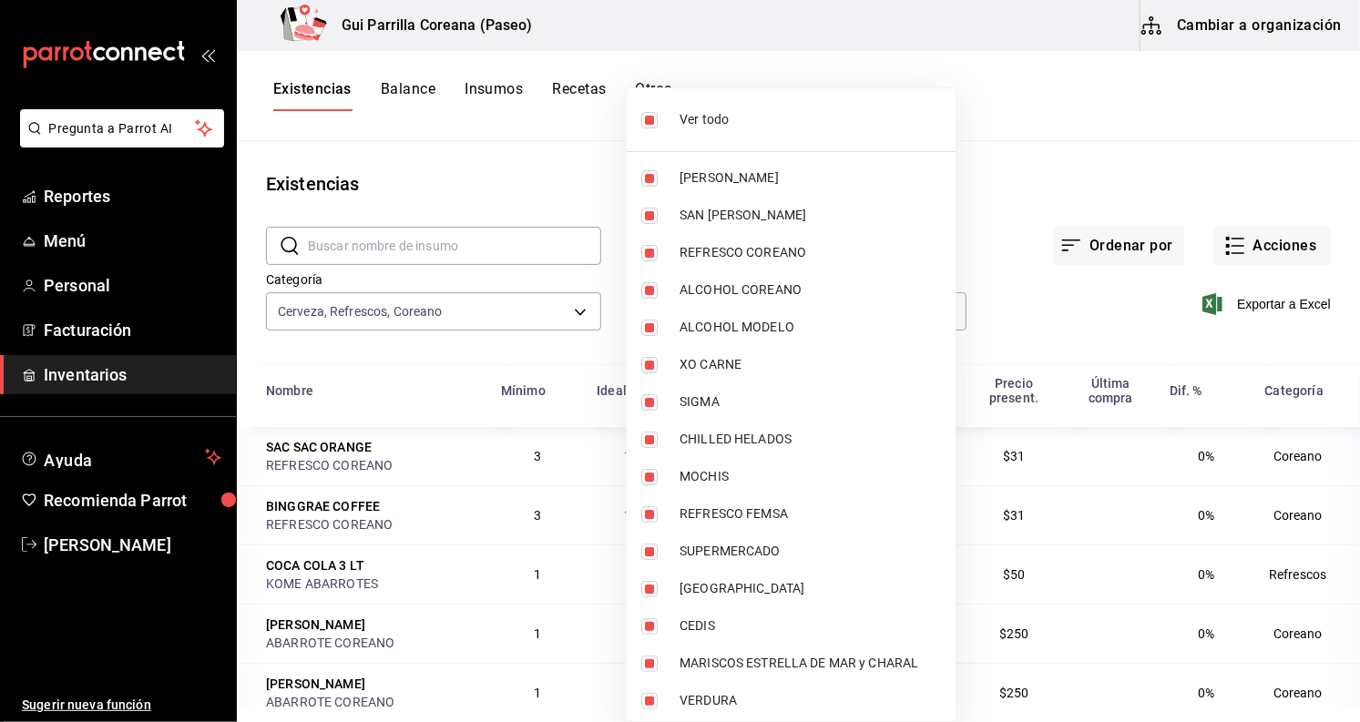
checkbox input "true"
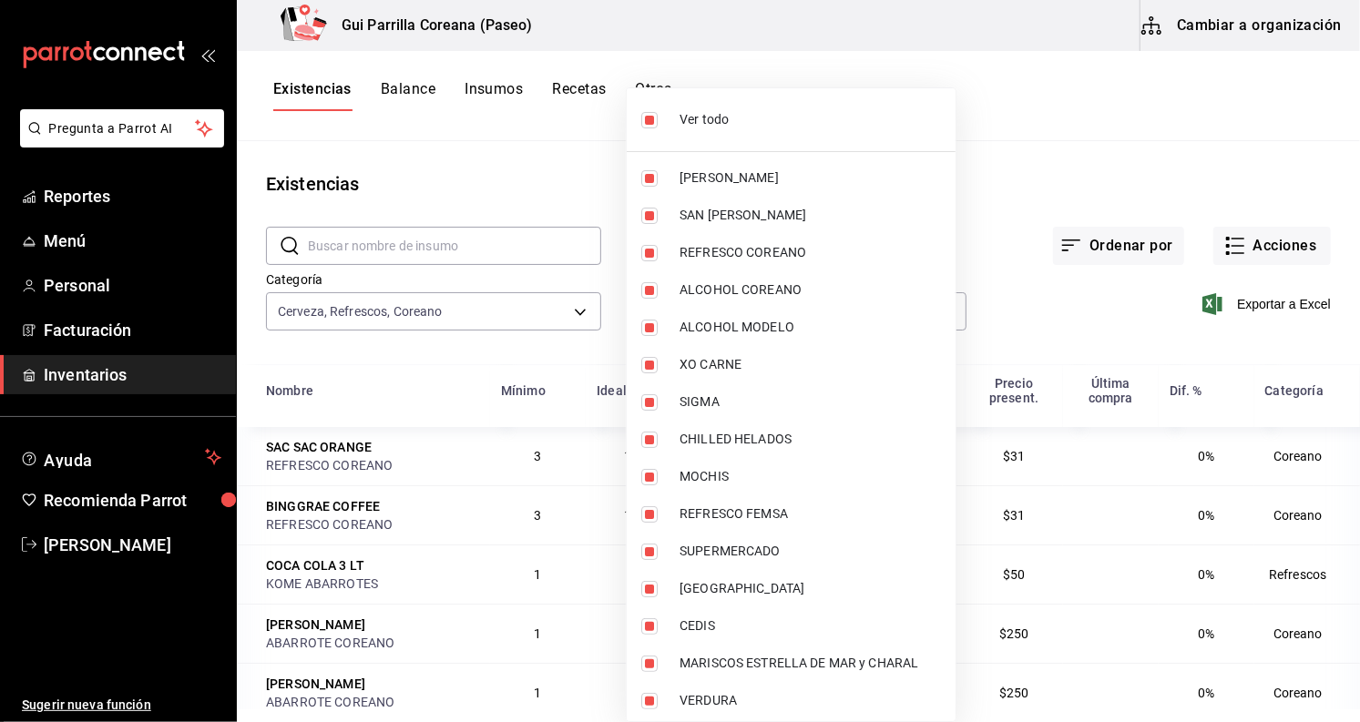
checkbox input "true"
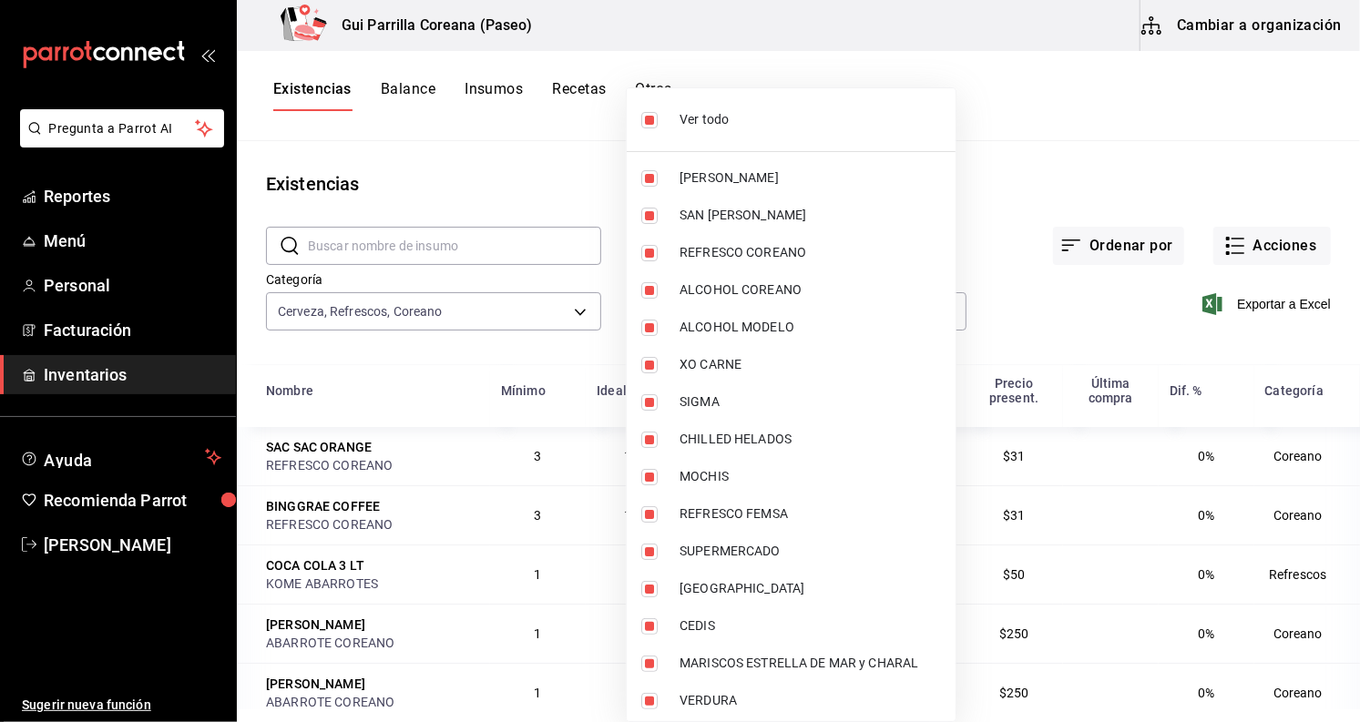
checkbox input "true"
click at [650, 127] on input "checkbox" at bounding box center [649, 120] width 16 height 16
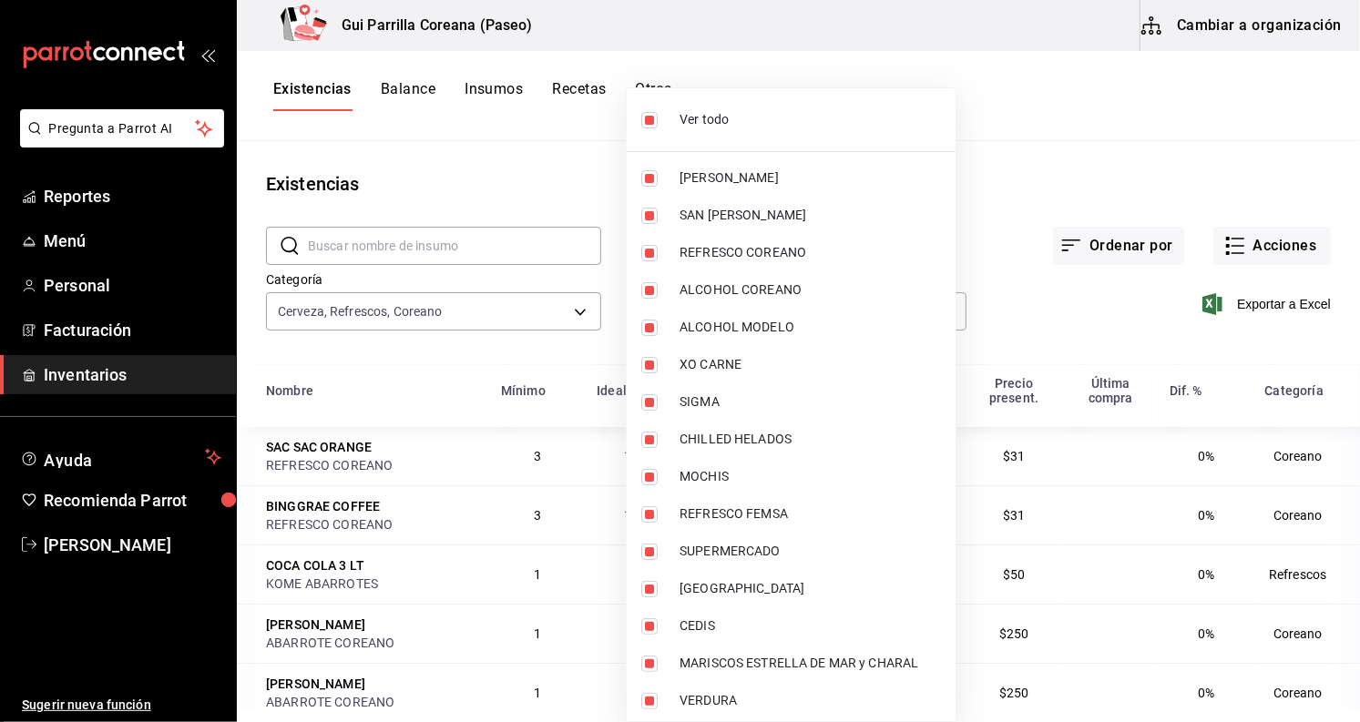
checkbox input "false"
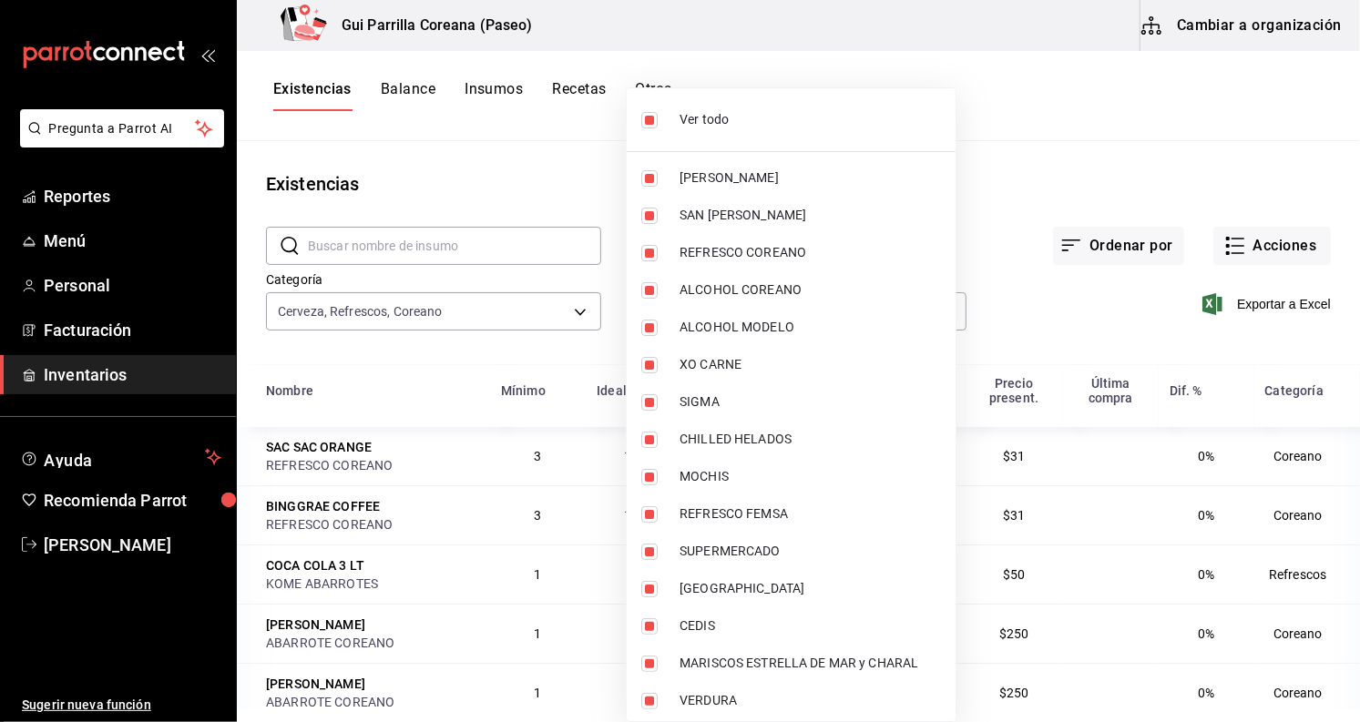
checkbox input "false"
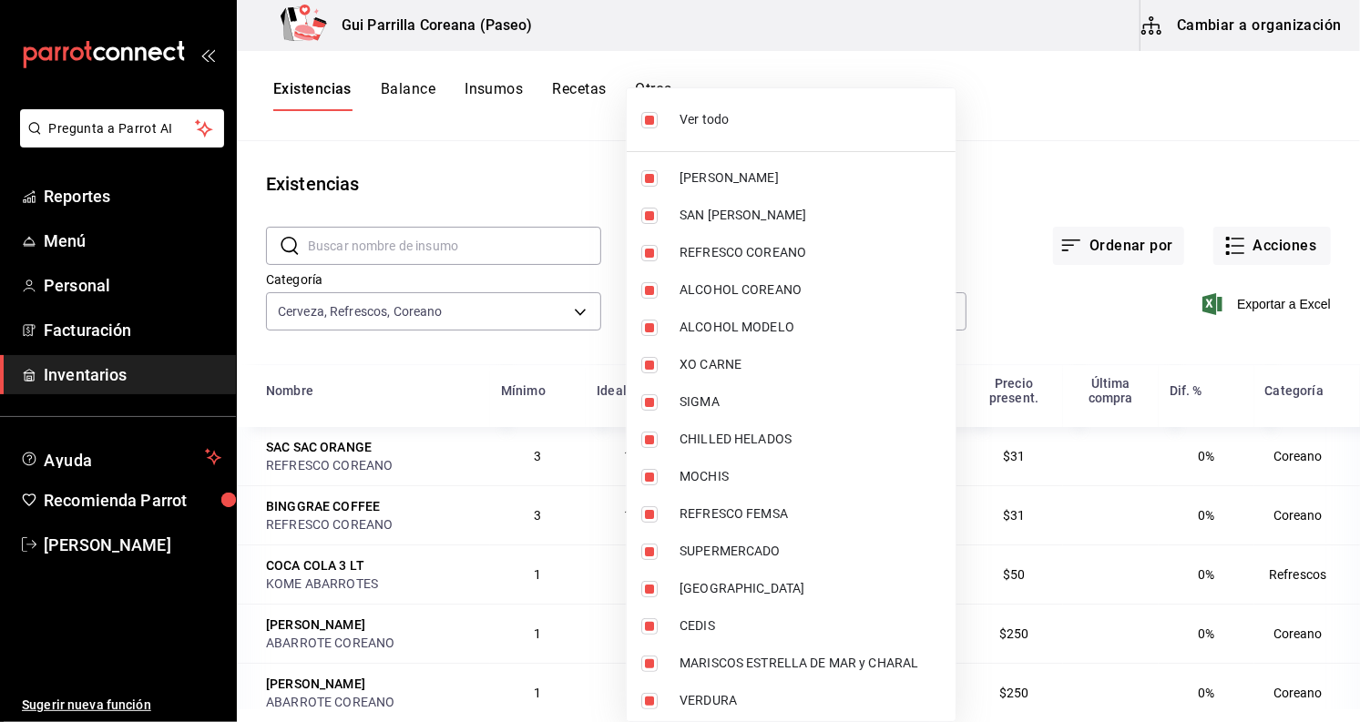
checkbox input "false"
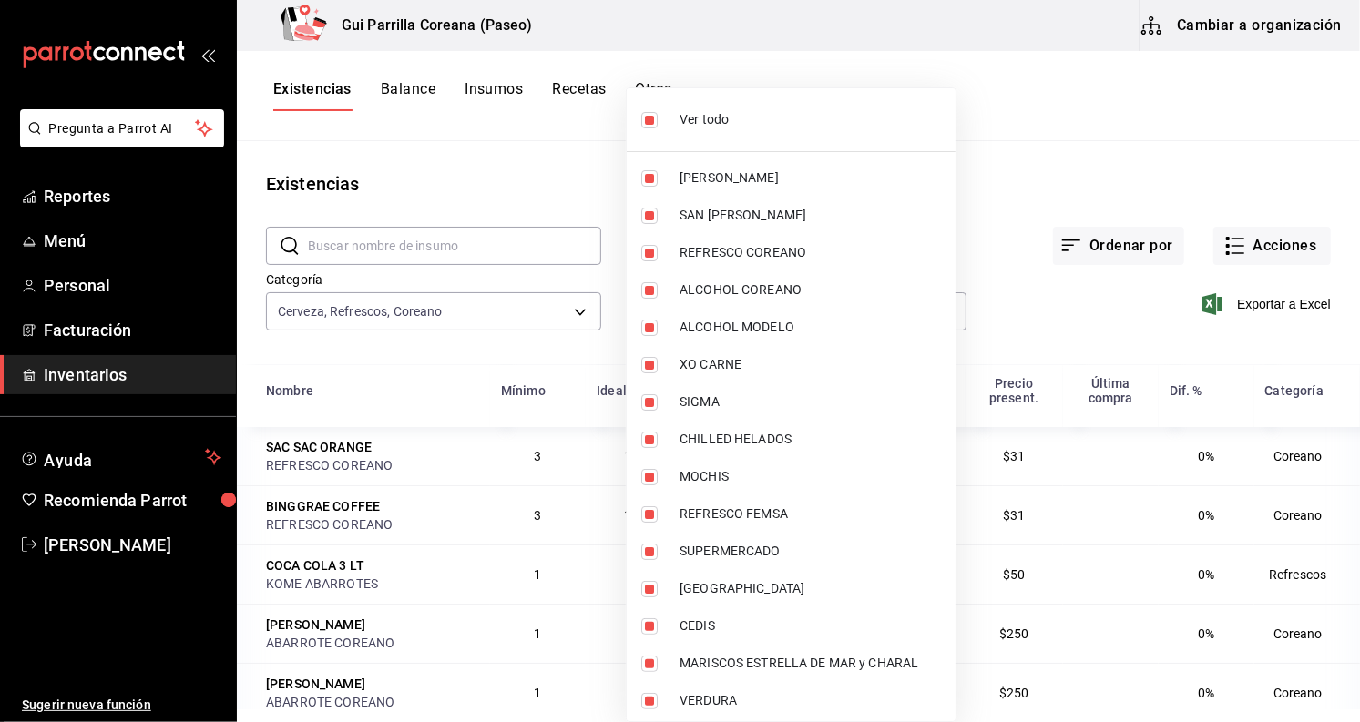
checkbox input "false"
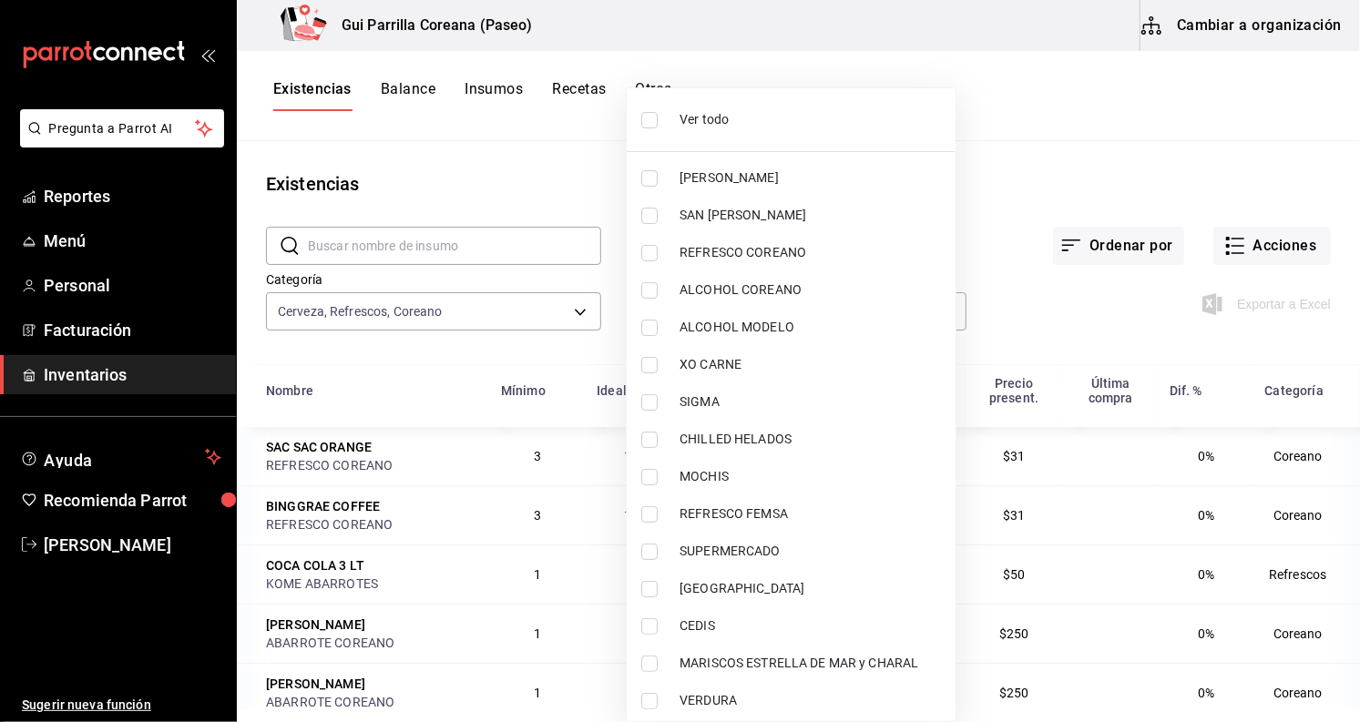
click at [658, 184] on label at bounding box center [653, 178] width 24 height 16
click at [658, 184] on input "checkbox" at bounding box center [649, 178] width 16 height 16
checkbox input "false"
click at [656, 179] on input "checkbox" at bounding box center [649, 178] width 16 height 16
checkbox input "true"
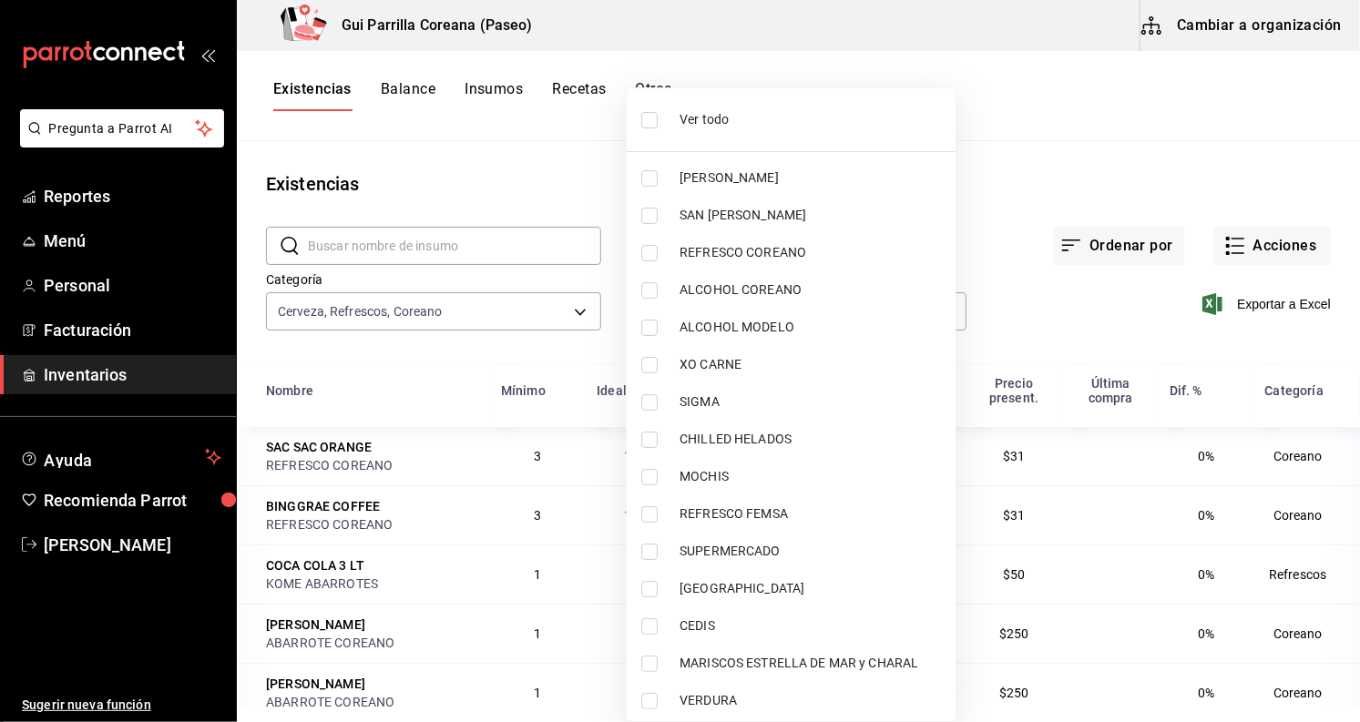
type input "0666e60b-29c3-4b80-ba51-d53d4788f348"
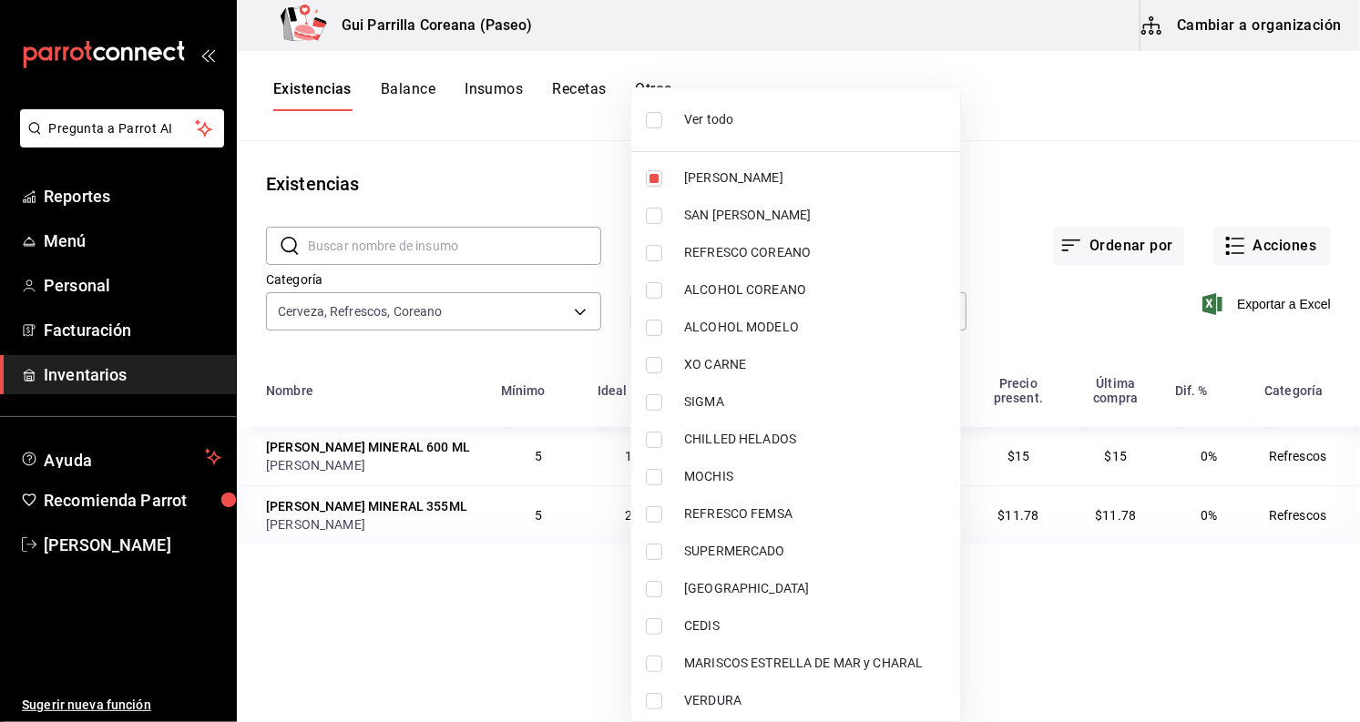
click at [652, 252] on input "checkbox" at bounding box center [654, 253] width 16 height 16
checkbox input "true"
type input "0666e60b-29c3-4b80-ba51-d53d4788f348,d5665645-aa16-4a15-ac38-7f7d05d62664"
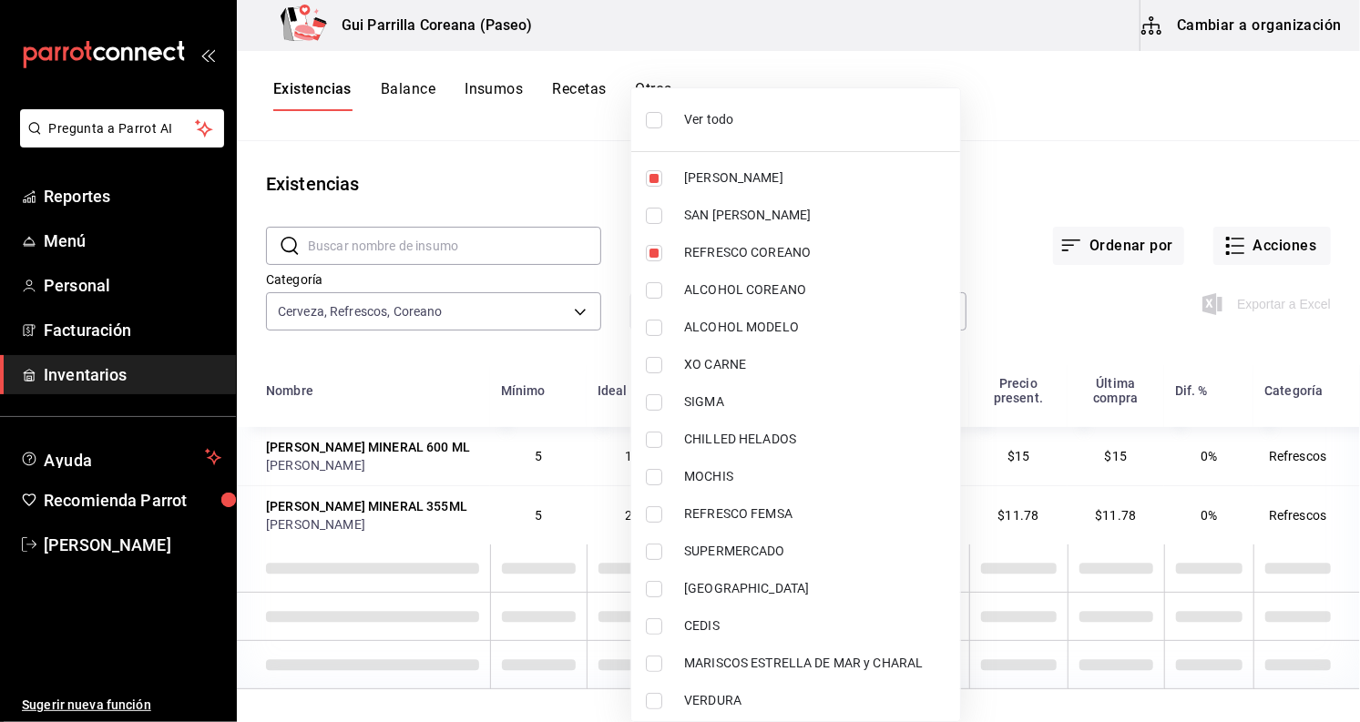
click at [655, 286] on input "checkbox" at bounding box center [654, 290] width 16 height 16
checkbox input "true"
type input "0666e60b-29c3-4b80-ba51-d53d4788f348,d5665645-aa16-4a15-ac38-7f7d05d62664,3599d…"
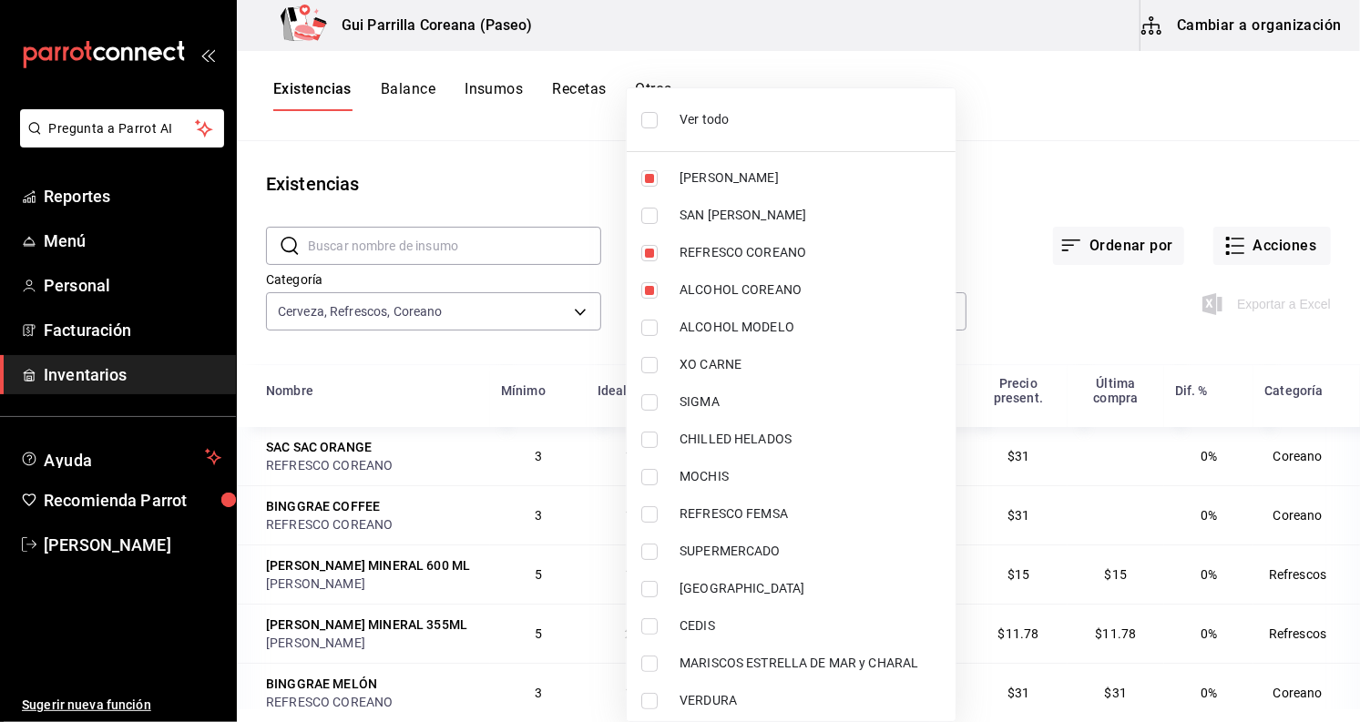
click at [654, 326] on input "checkbox" at bounding box center [649, 328] width 16 height 16
checkbox input "true"
type input "0666e60b-29c3-4b80-ba51-d53d4788f348,d5665645-aa16-4a15-ac38-7f7d05d62664,3599d…"
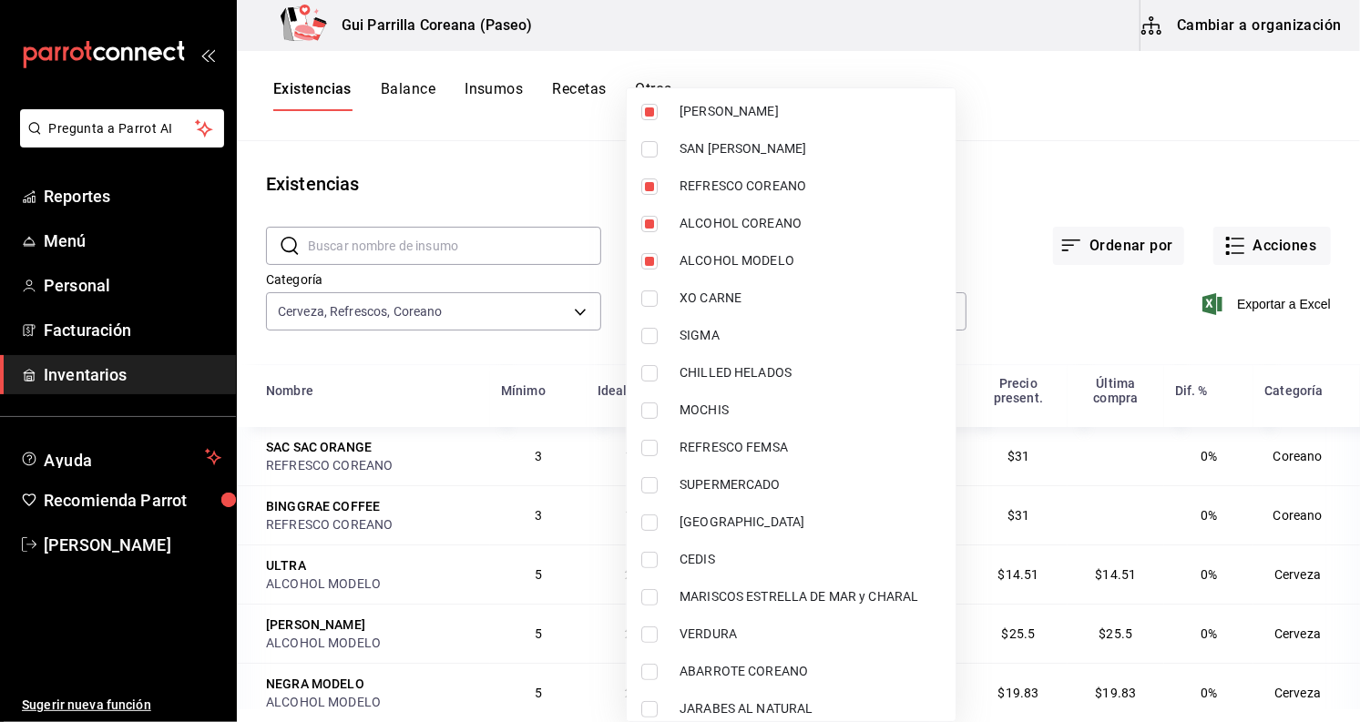
scroll to position [101, 0]
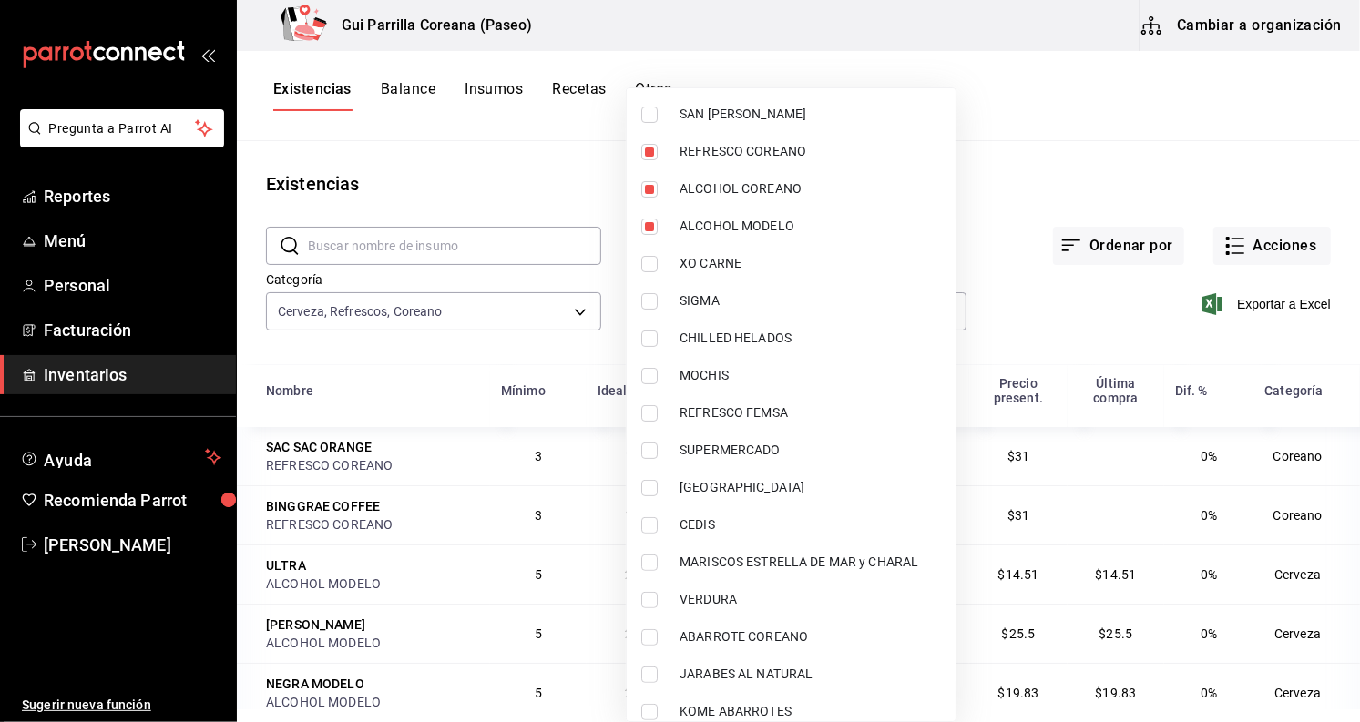
click at [643, 413] on input "checkbox" at bounding box center [649, 413] width 16 height 16
checkbox input "true"
type input "0666e60b-29c3-4b80-ba51-d53d4788f348,d5665645-aa16-4a15-ac38-7f7d05d62664,3599d…"
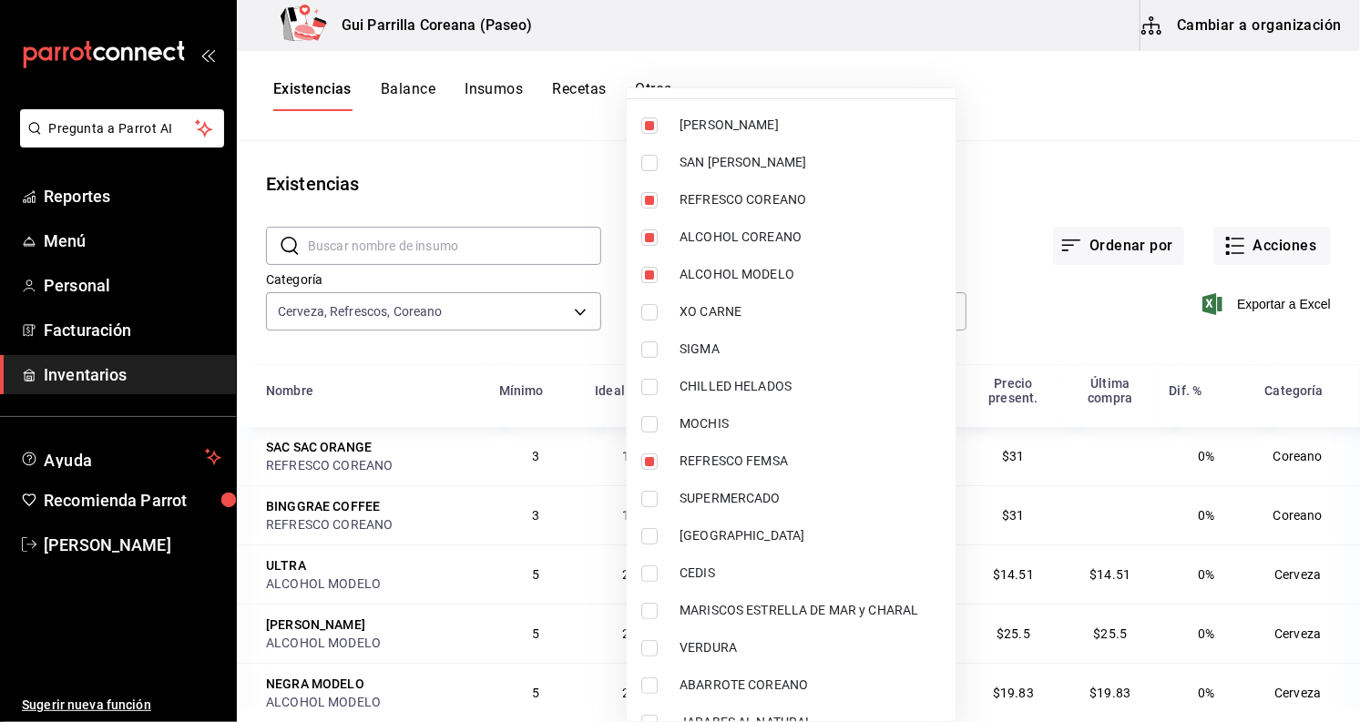
scroll to position [154, 0]
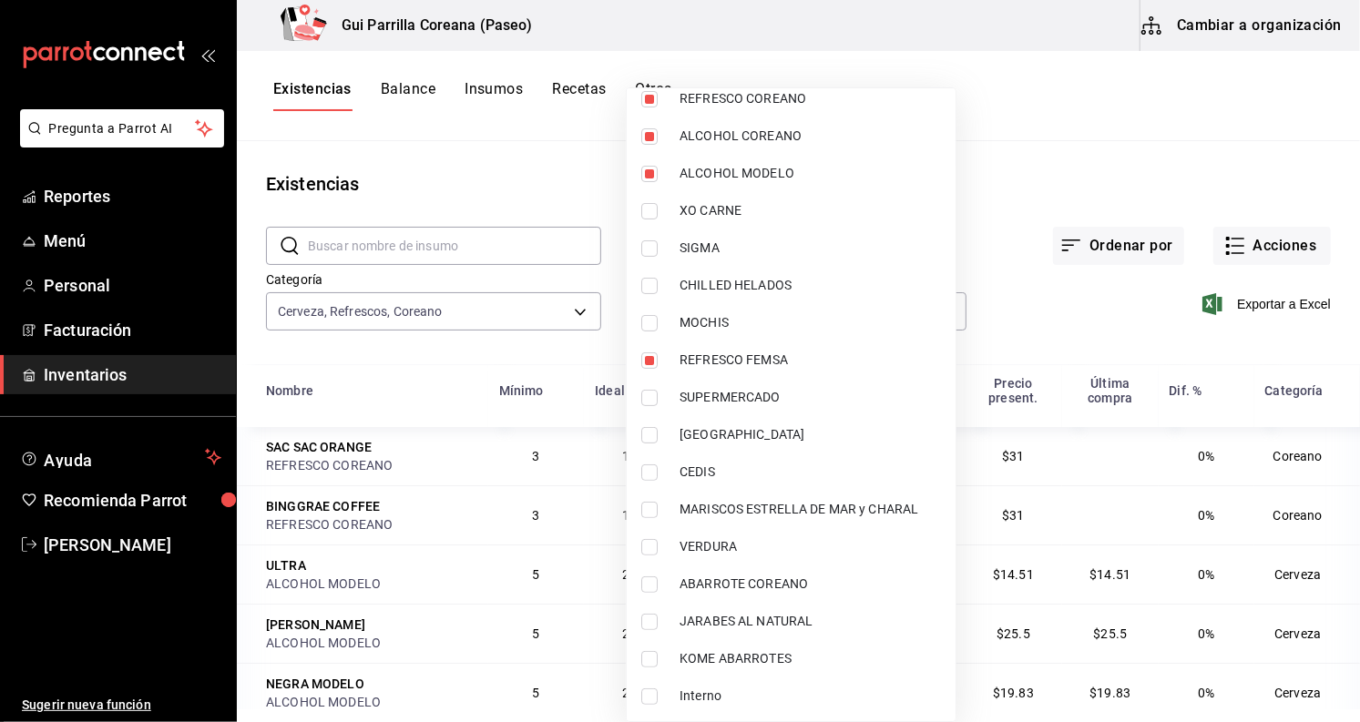
click at [1018, 185] on div at bounding box center [680, 361] width 1360 height 722
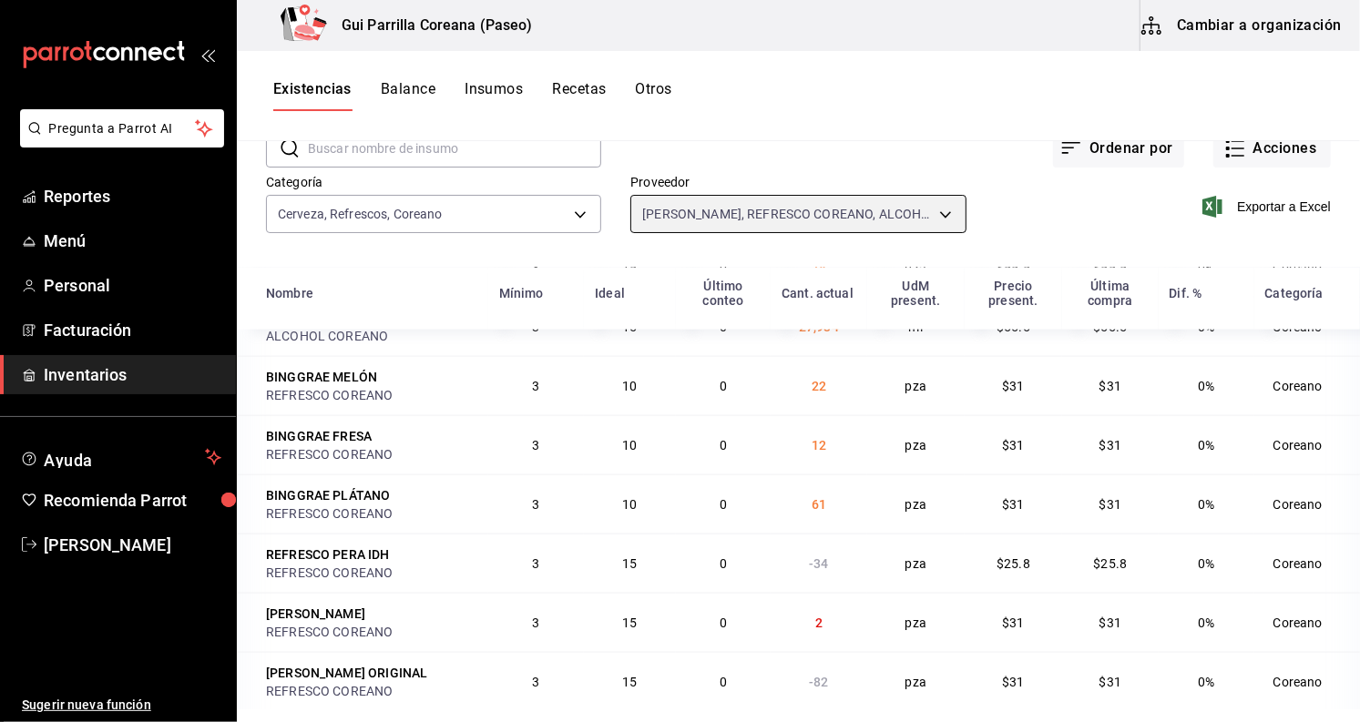
scroll to position [223, 0]
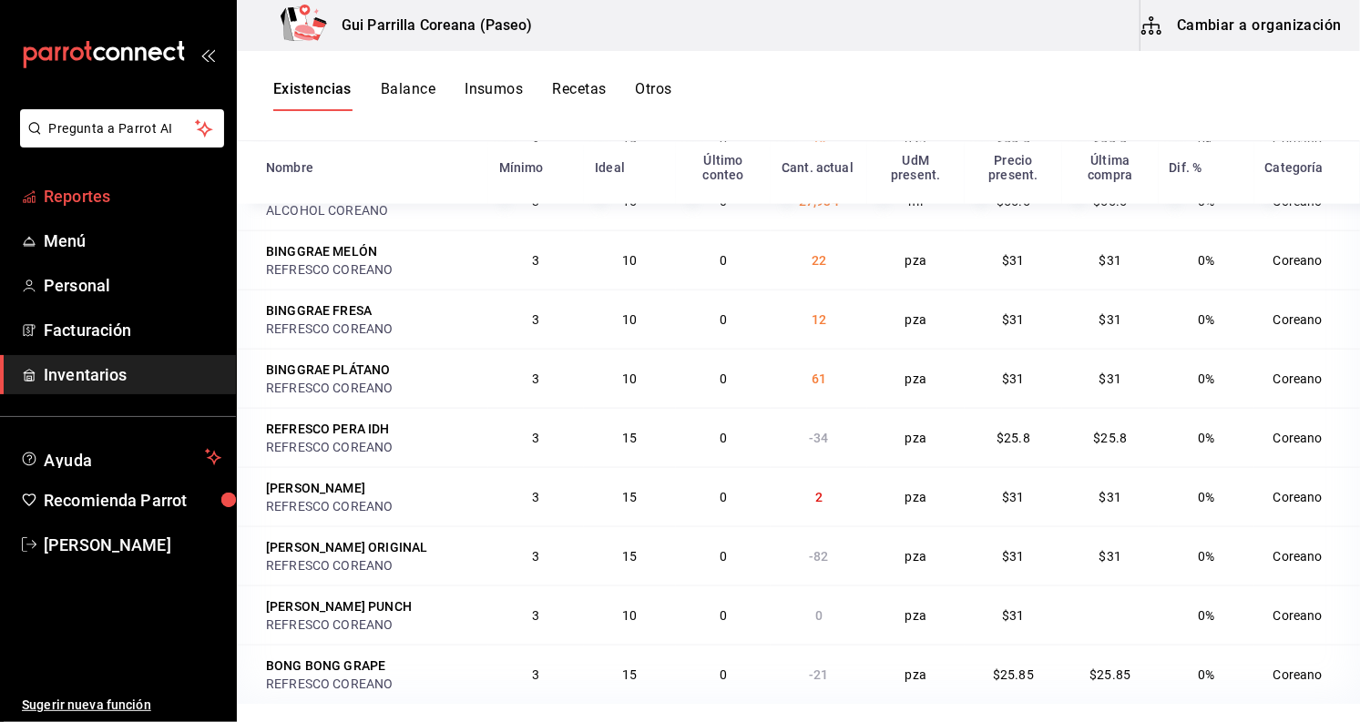
click at [128, 191] on span "Reportes" at bounding box center [133, 196] width 178 height 25
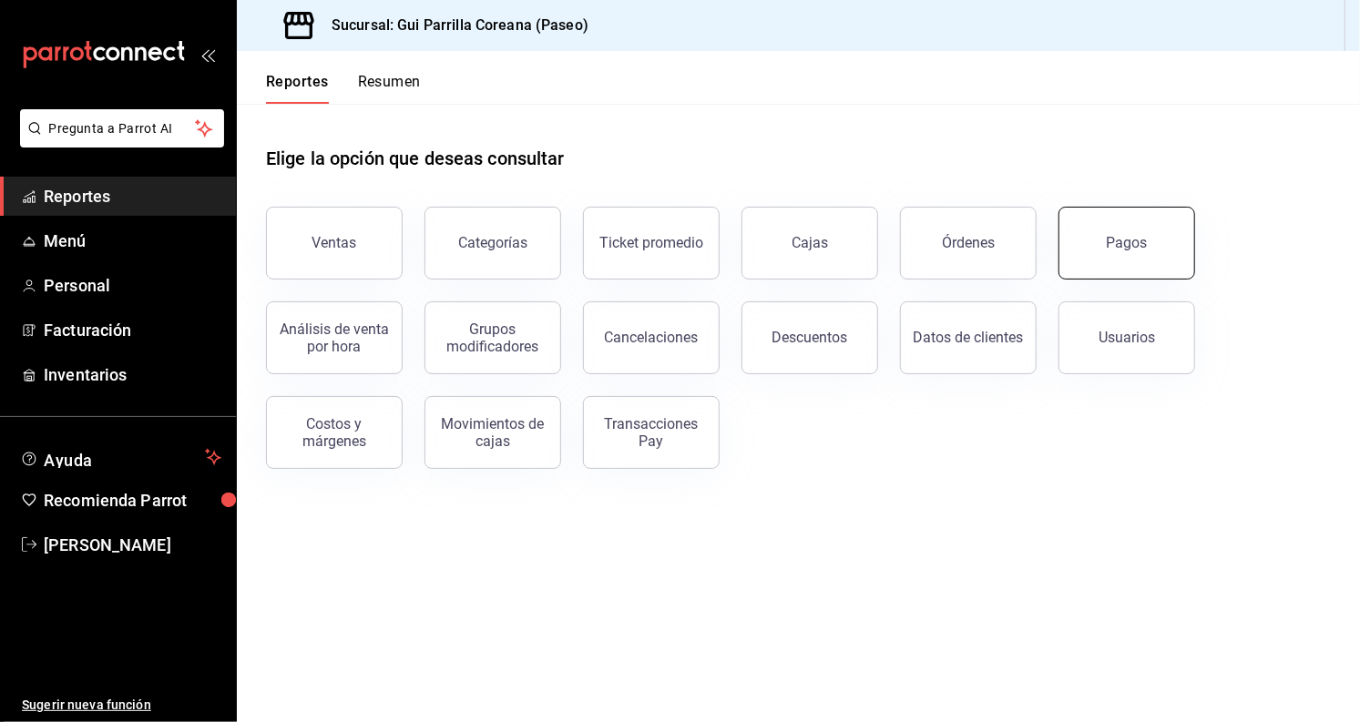
click at [1186, 235] on button "Pagos" at bounding box center [1126, 243] width 137 height 73
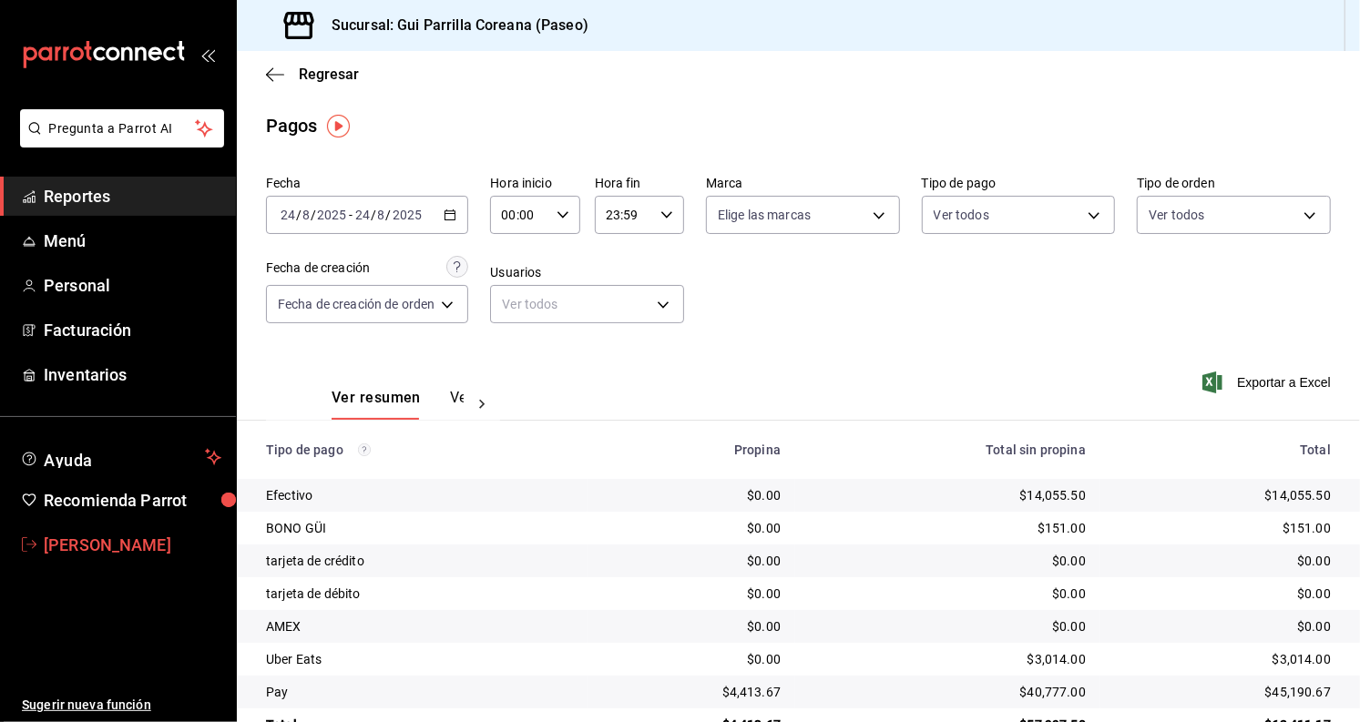
click at [133, 546] on span "Laura Colomé" at bounding box center [133, 545] width 178 height 25
